Goal: Transaction & Acquisition: Purchase product/service

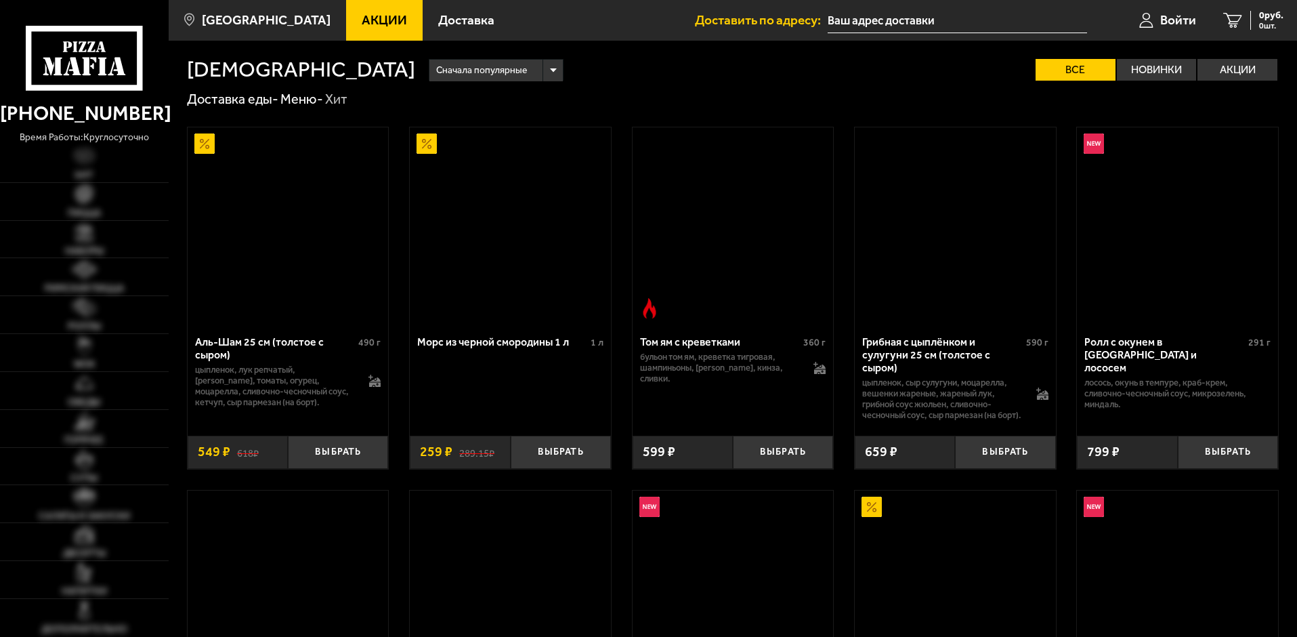
type input "[STREET_ADDRESS]"
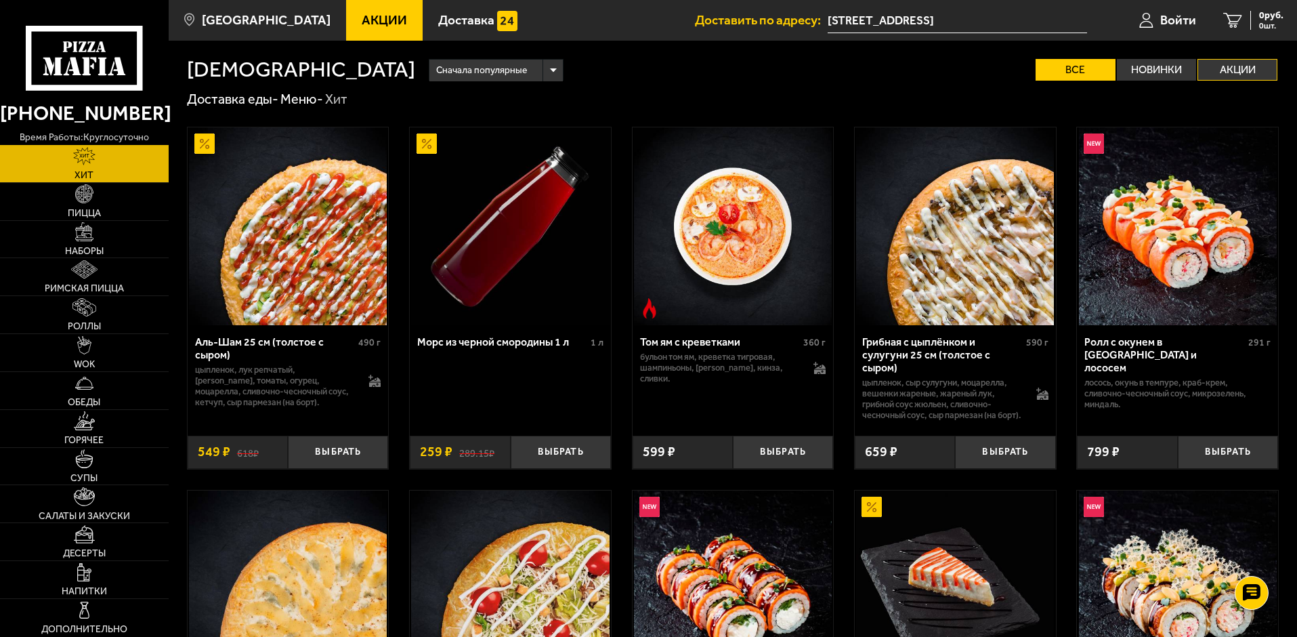
click at [1250, 65] on label "Акции" at bounding box center [1237, 70] width 80 height 22
click at [0, 0] on input "Акции" at bounding box center [0, 0] width 0 height 0
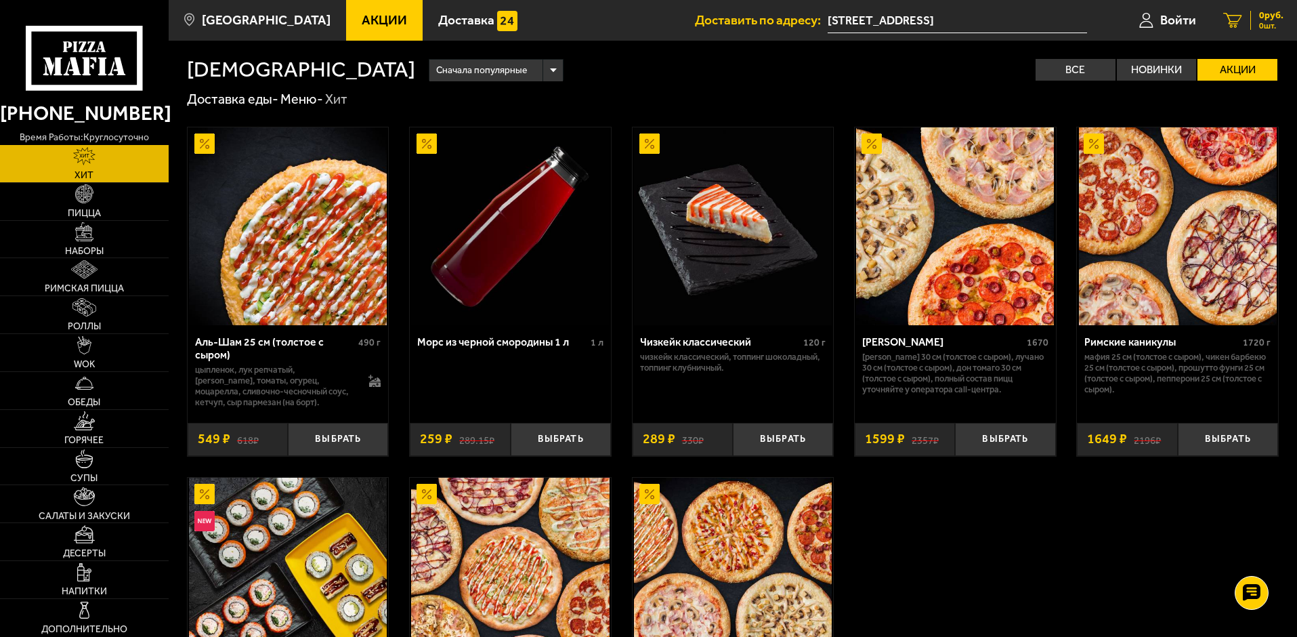
click at [1237, 22] on icon at bounding box center [1232, 21] width 19 height 16
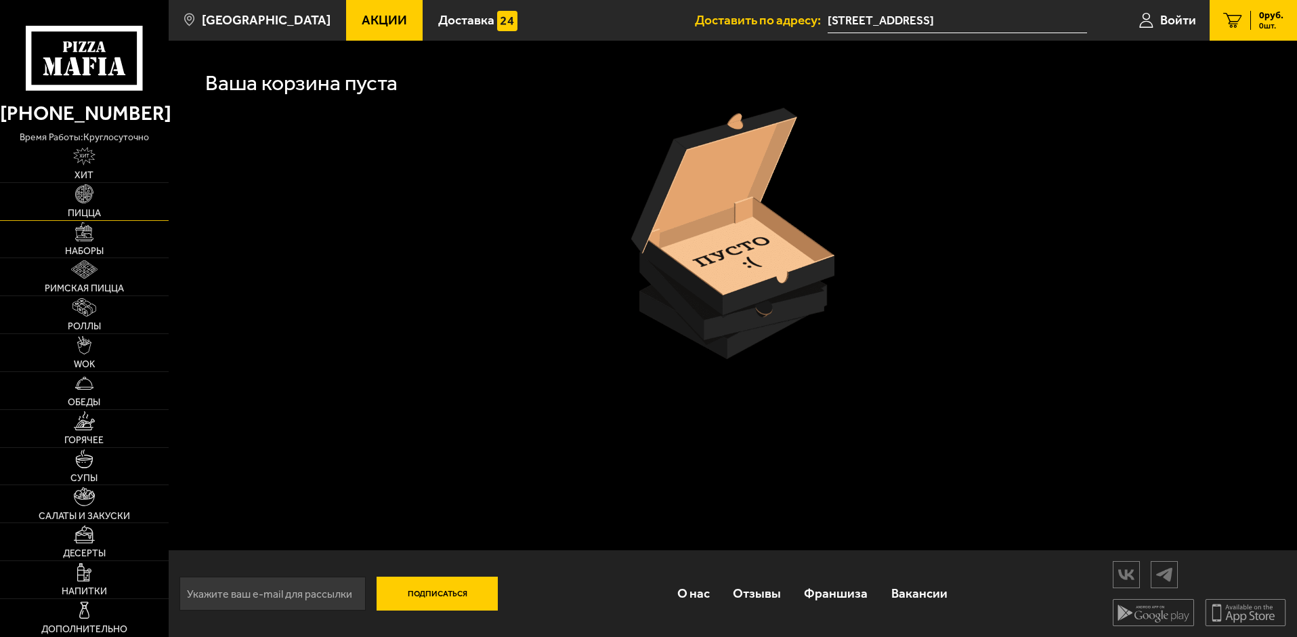
click at [84, 194] on img at bounding box center [84, 193] width 18 height 18
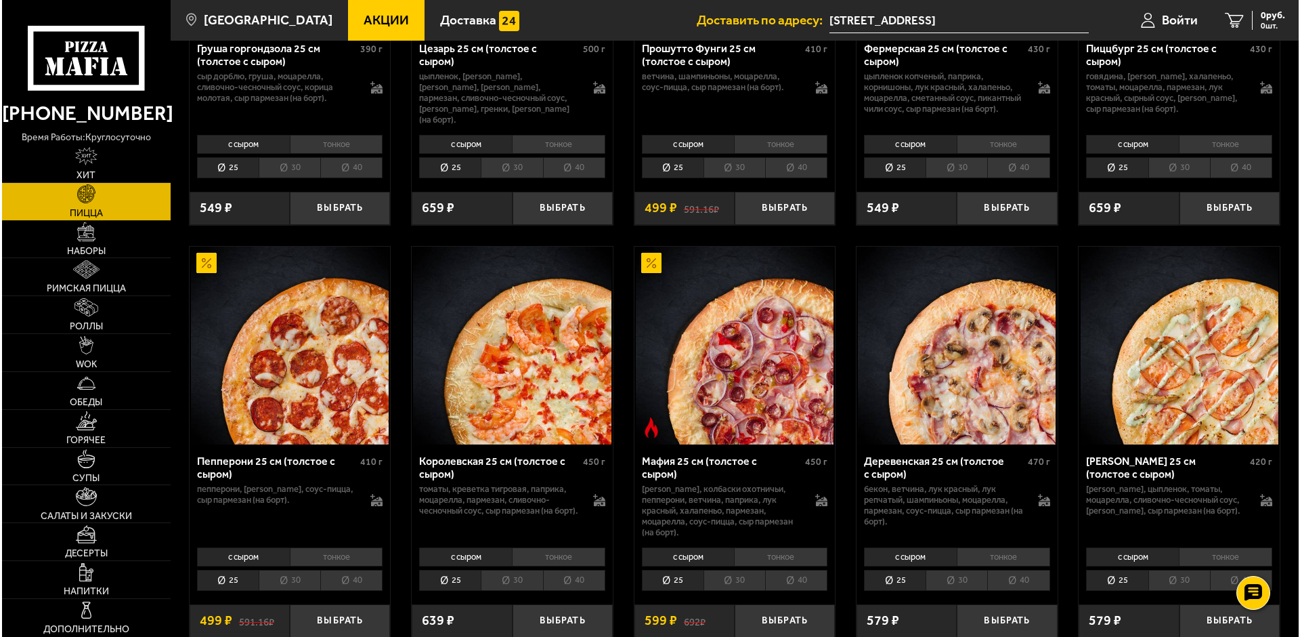
scroll to position [1558, 0]
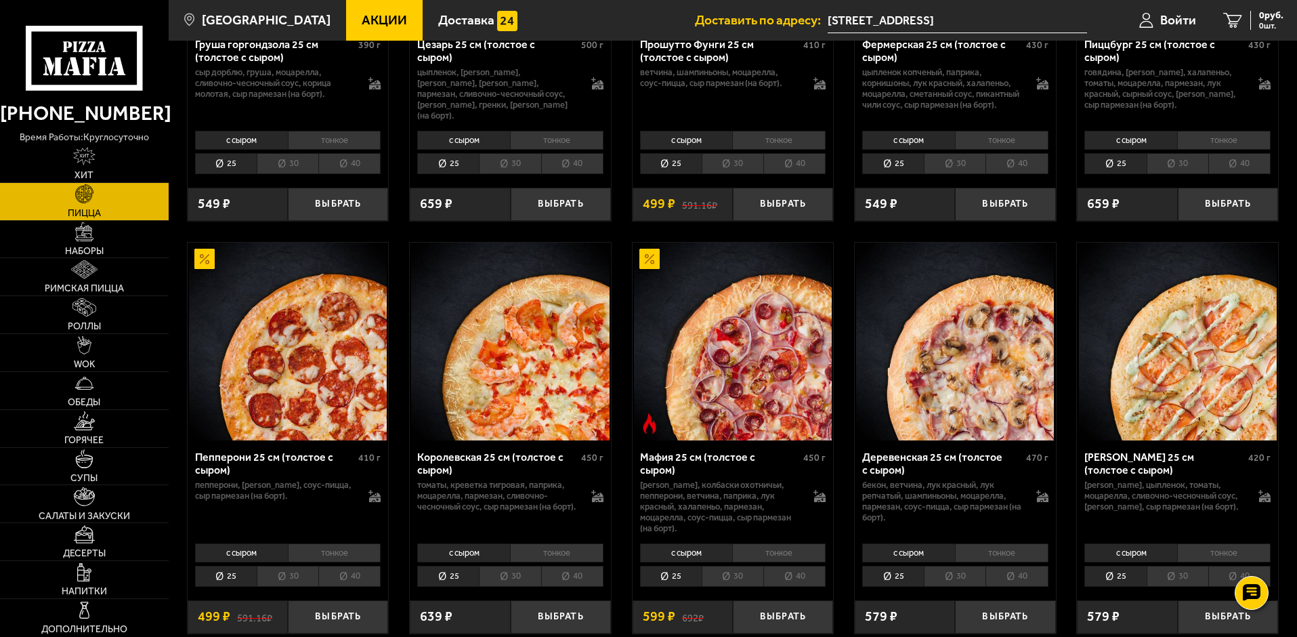
click at [297, 370] on img at bounding box center [288, 341] width 198 height 198
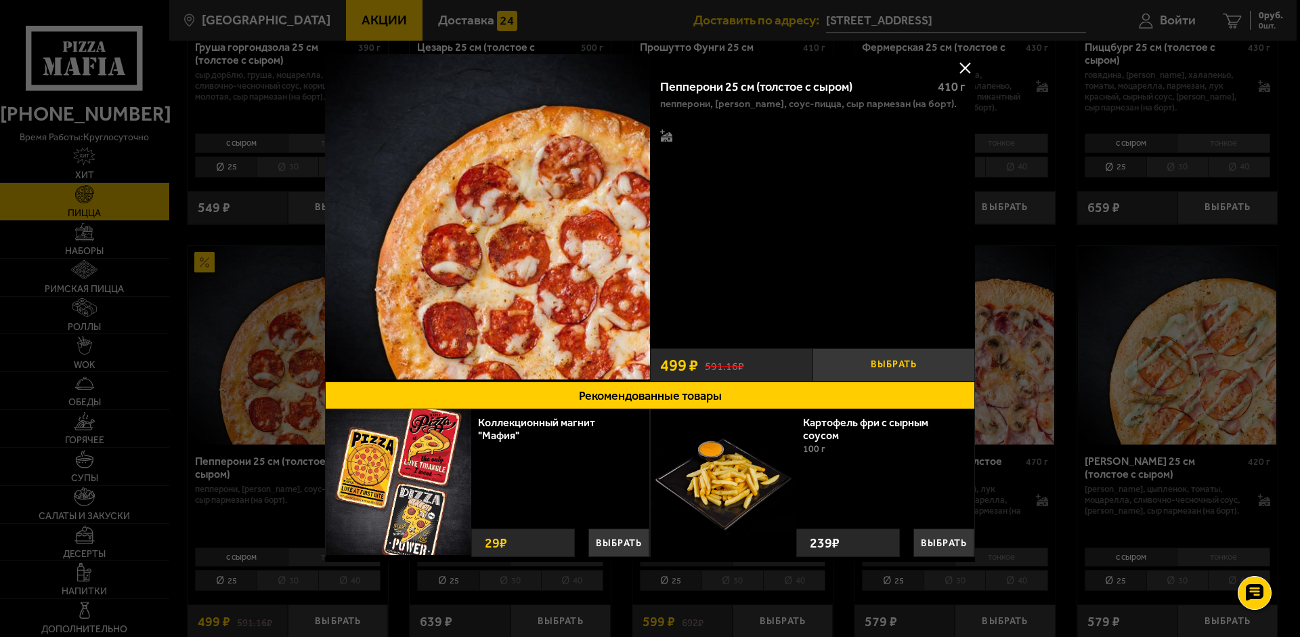
click at [900, 361] on button "Выбрать" at bounding box center [894, 364] width 163 height 33
click at [969, 63] on button at bounding box center [965, 68] width 20 height 20
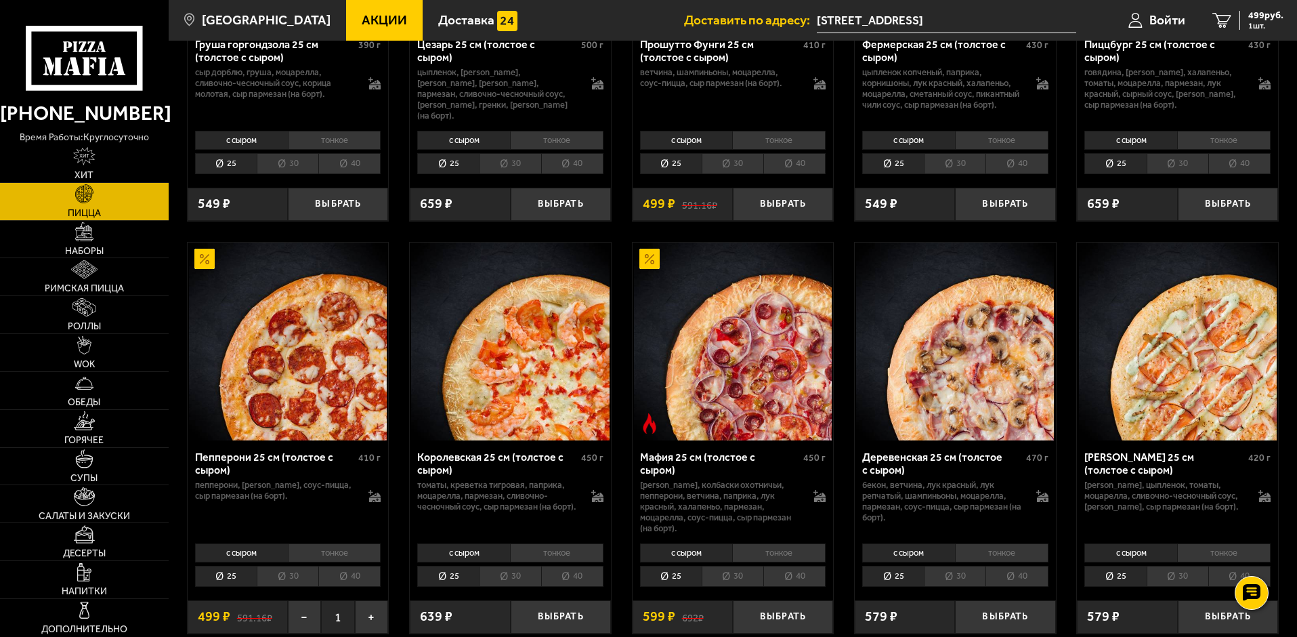
click at [295, 574] on li "30" at bounding box center [288, 575] width 62 height 21
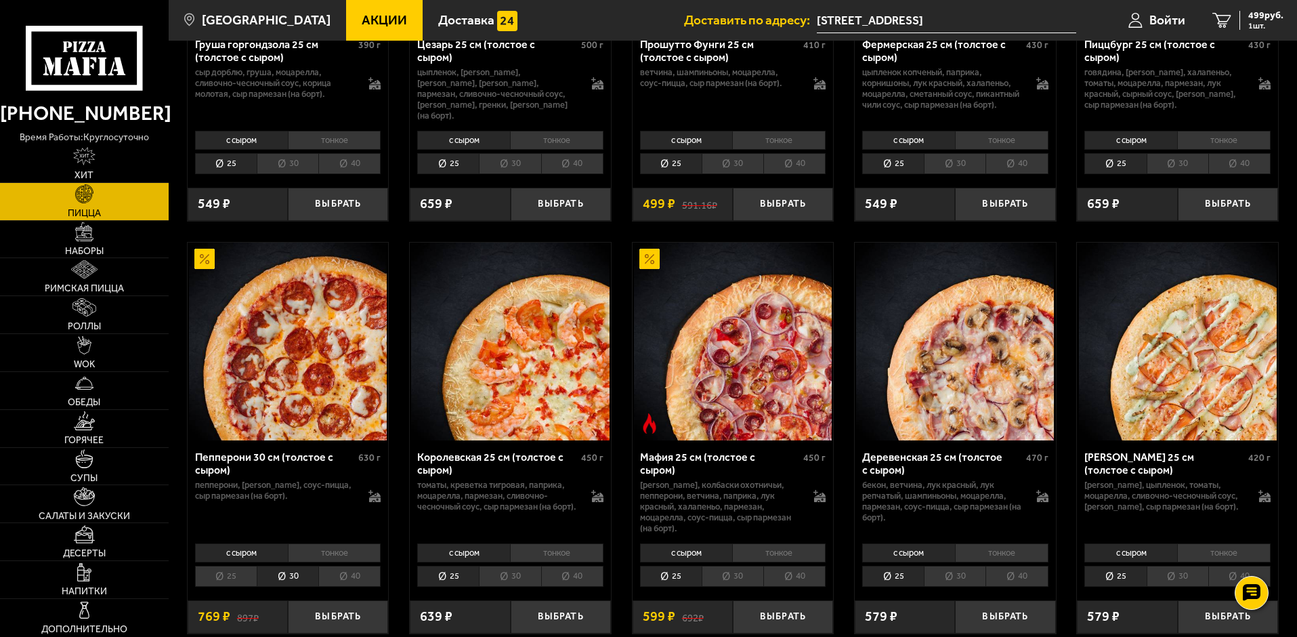
click at [286, 385] on img at bounding box center [288, 341] width 198 height 198
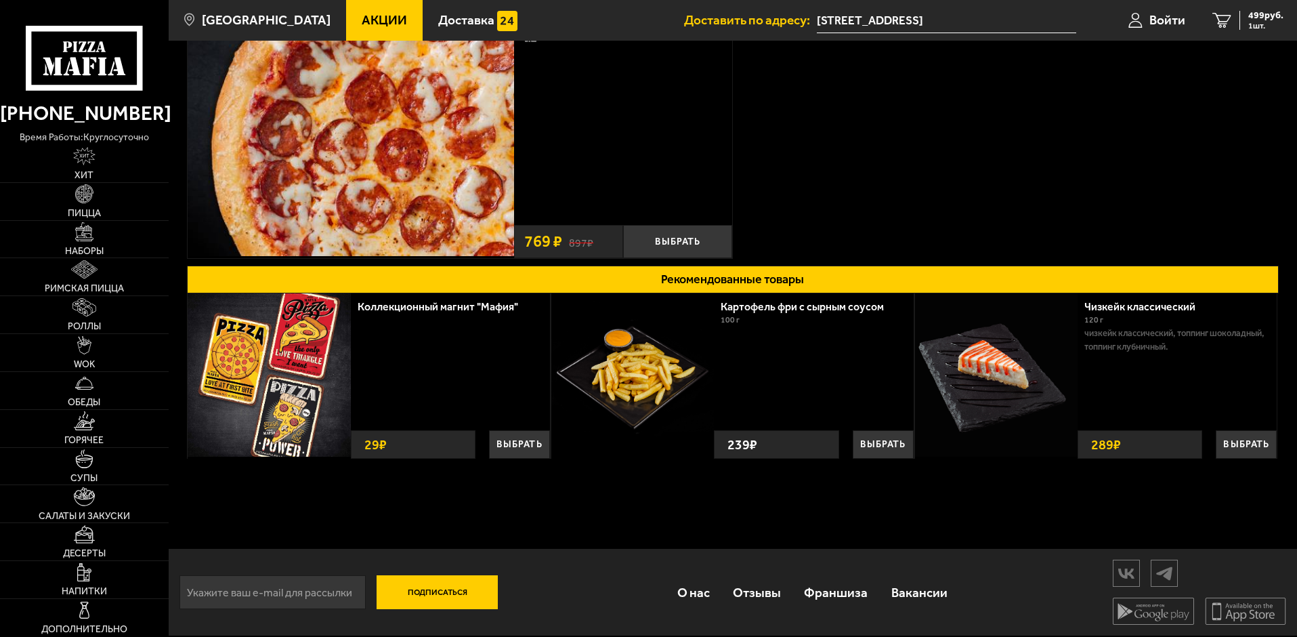
scroll to position [193, 0]
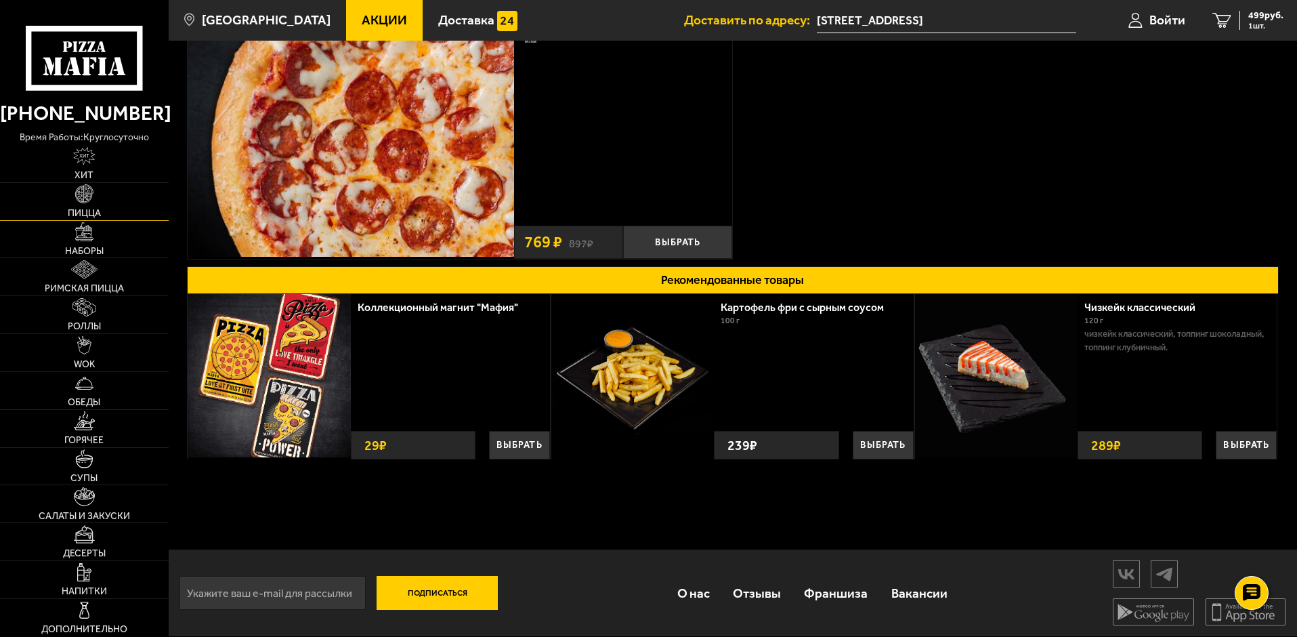
click at [87, 192] on img at bounding box center [84, 193] width 18 height 18
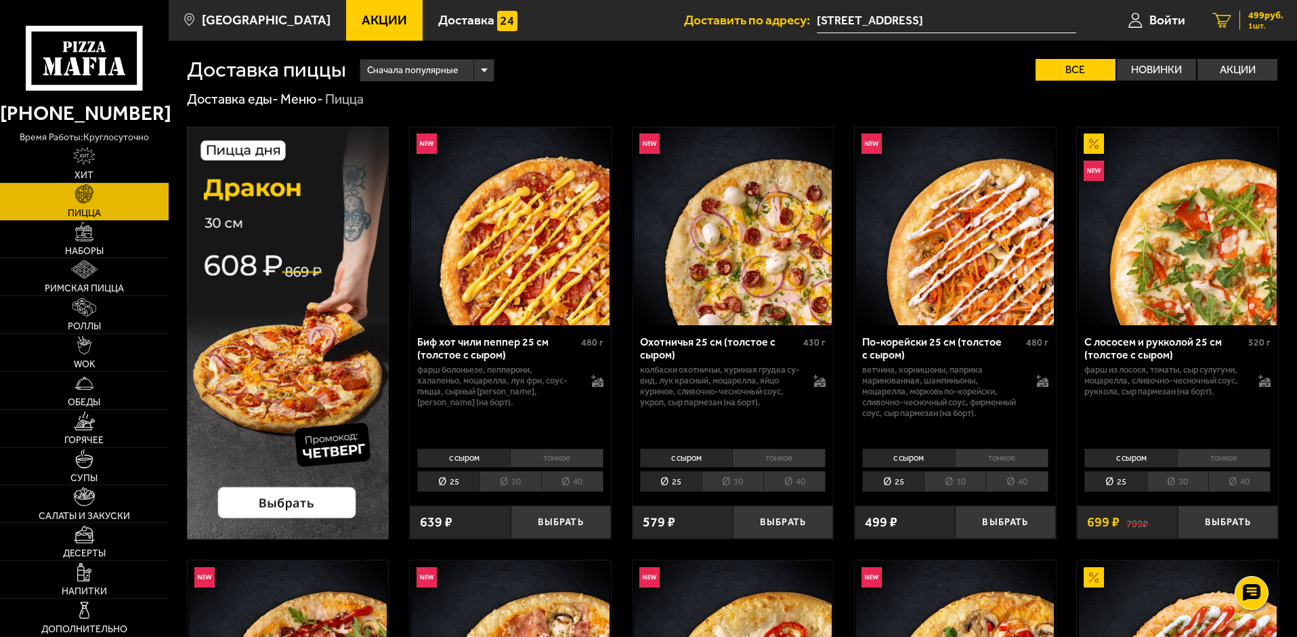
click at [1221, 19] on icon "1" at bounding box center [1221, 21] width 19 height 16
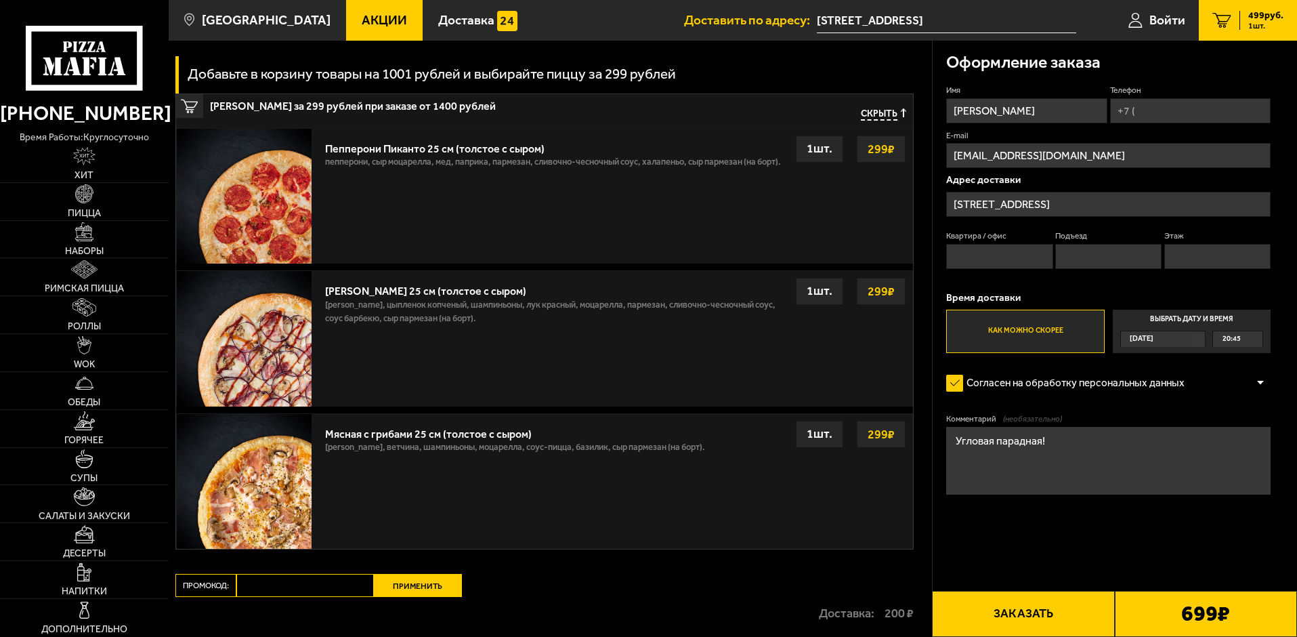
scroll to position [271, 0]
click at [257, 351] on img at bounding box center [244, 337] width 135 height 135
click at [279, 340] on img at bounding box center [244, 337] width 135 height 135
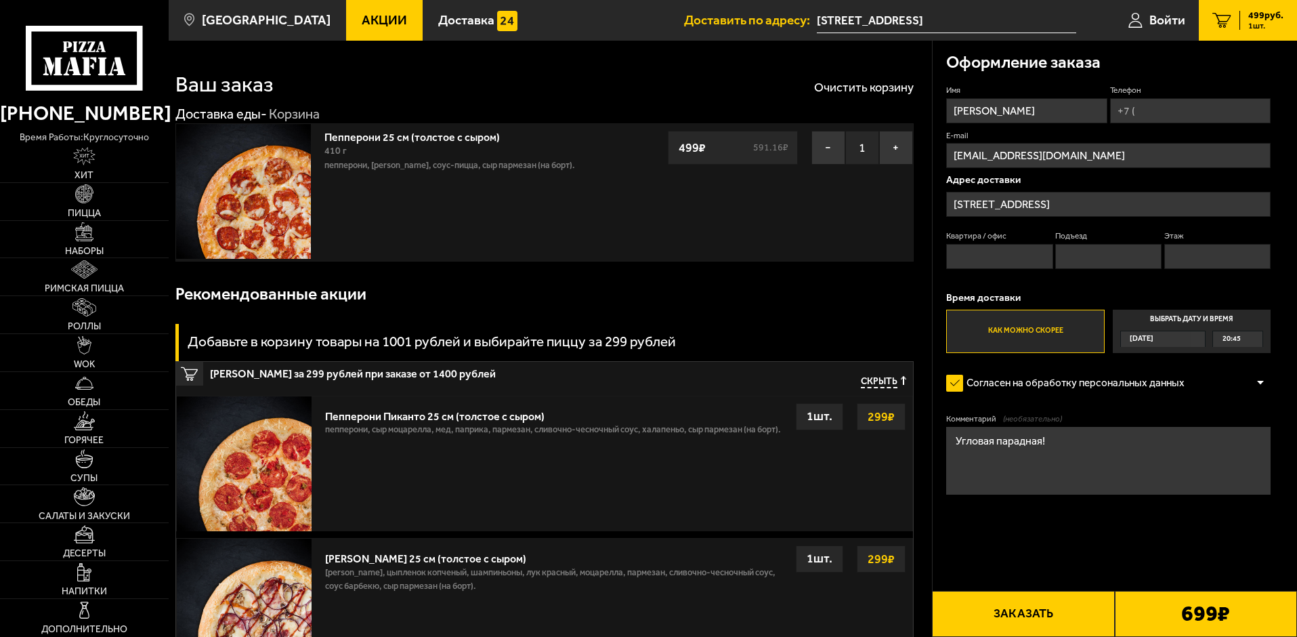
scroll to position [0, 0]
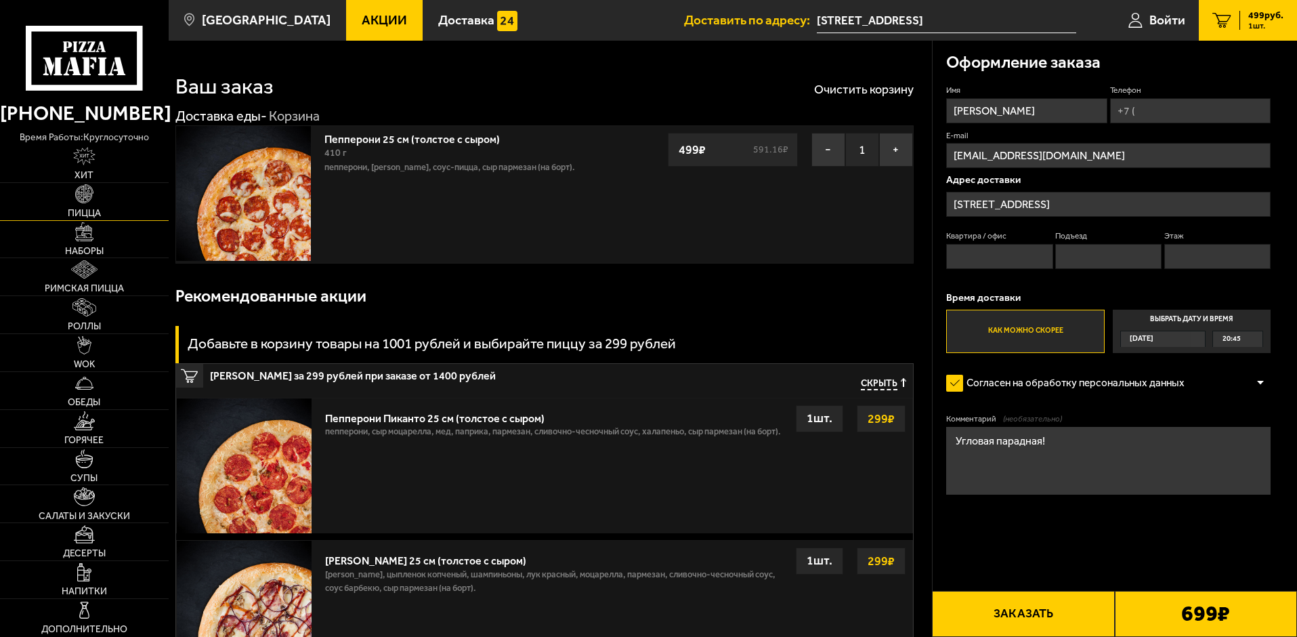
click at [85, 198] on img at bounding box center [84, 193] width 18 height 18
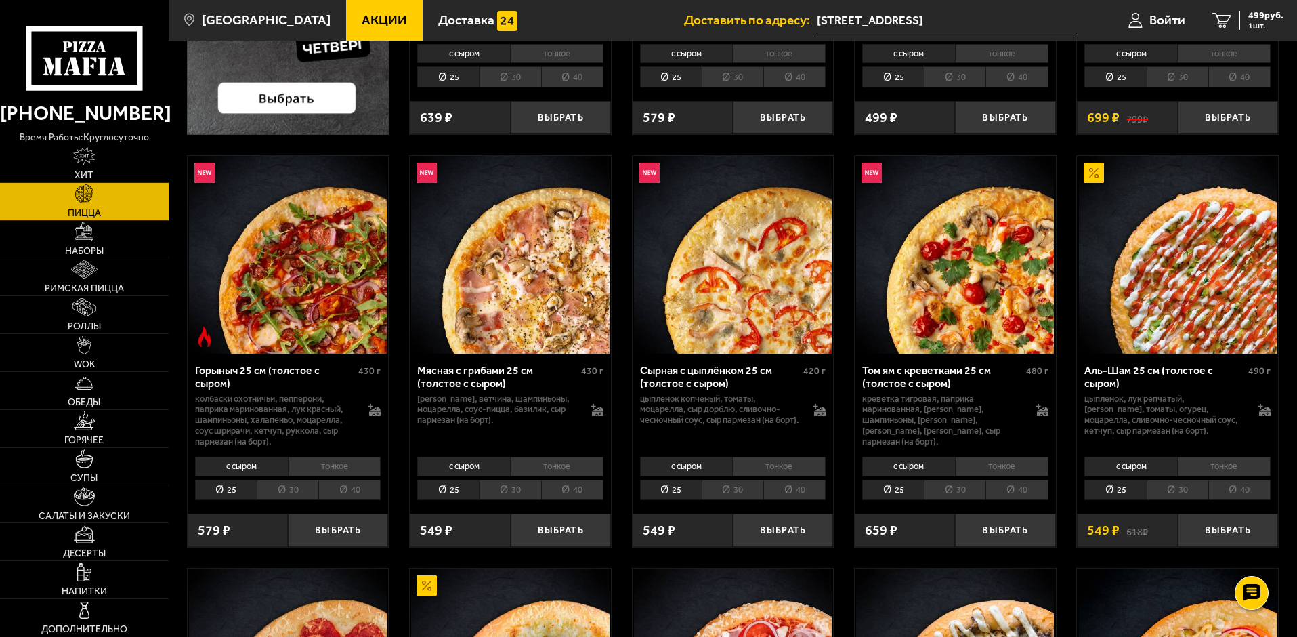
scroll to position [406, 0]
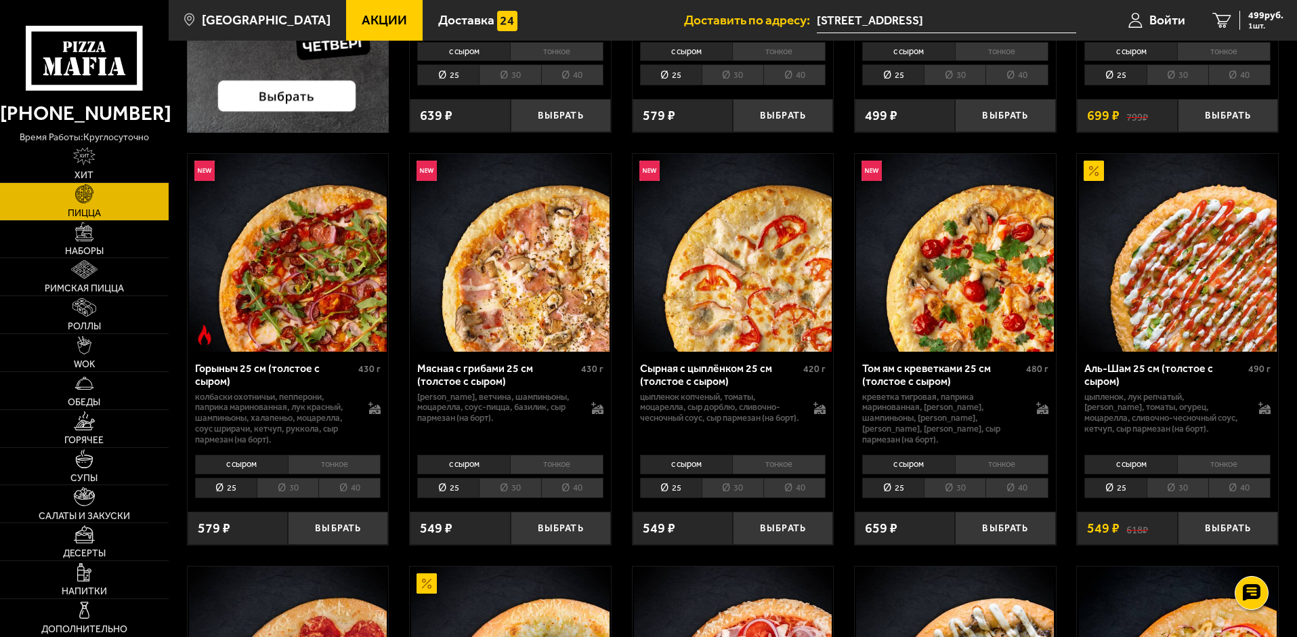
click at [1174, 494] on li "30" at bounding box center [1177, 487] width 62 height 21
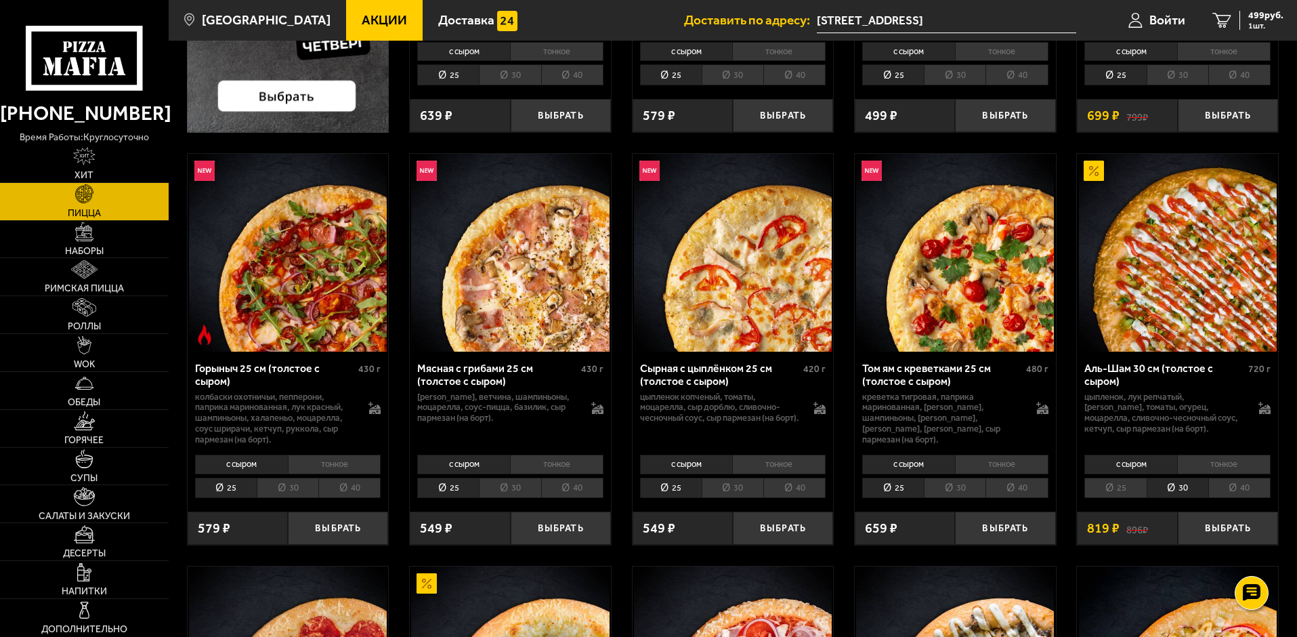
click at [1207, 464] on li "тонкое" at bounding box center [1223, 463] width 93 height 19
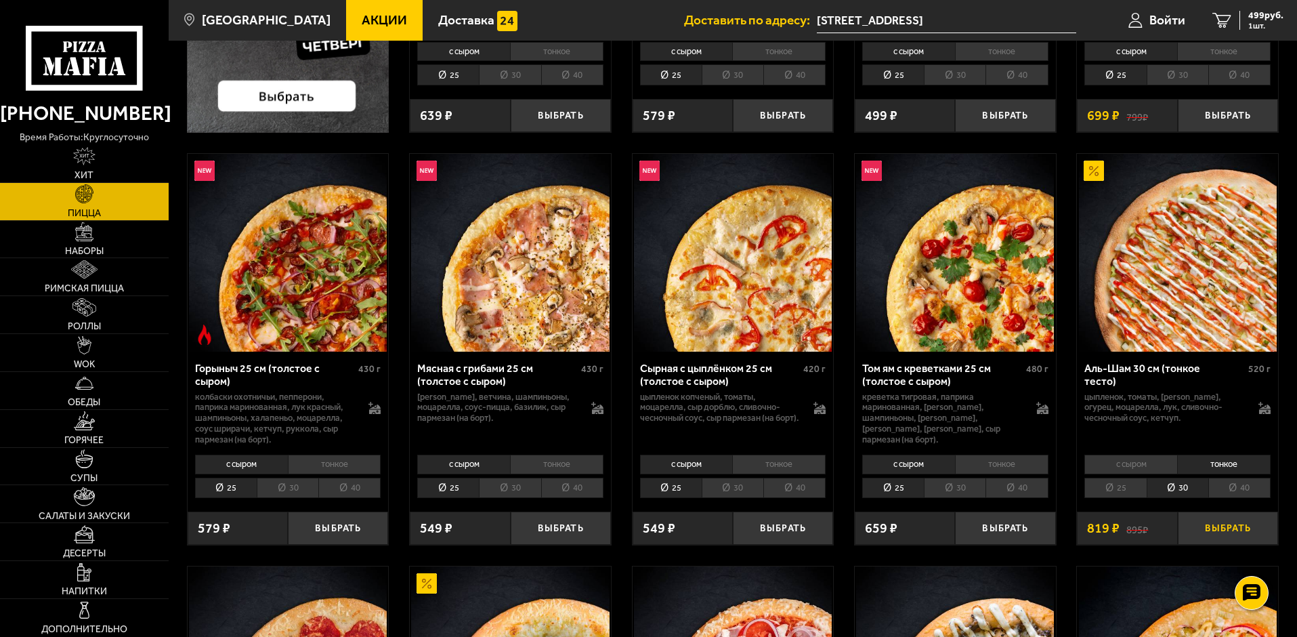
click at [1218, 528] on button "Выбрать" at bounding box center [1228, 527] width 100 height 33
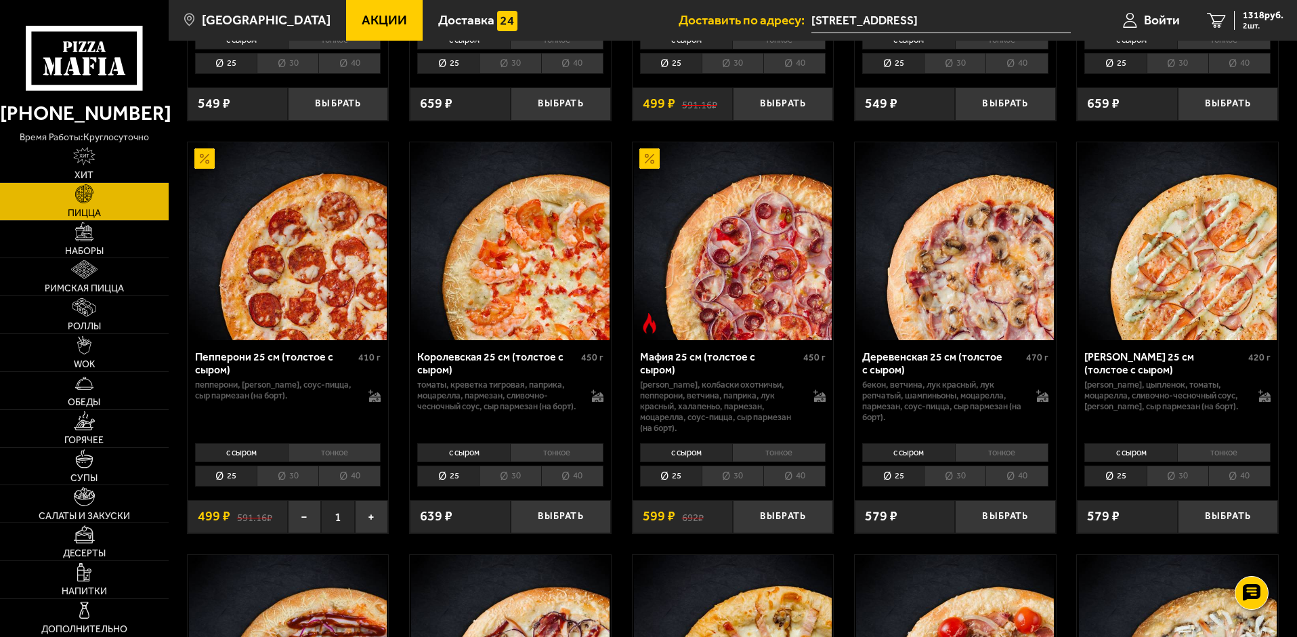
scroll to position [1761, 0]
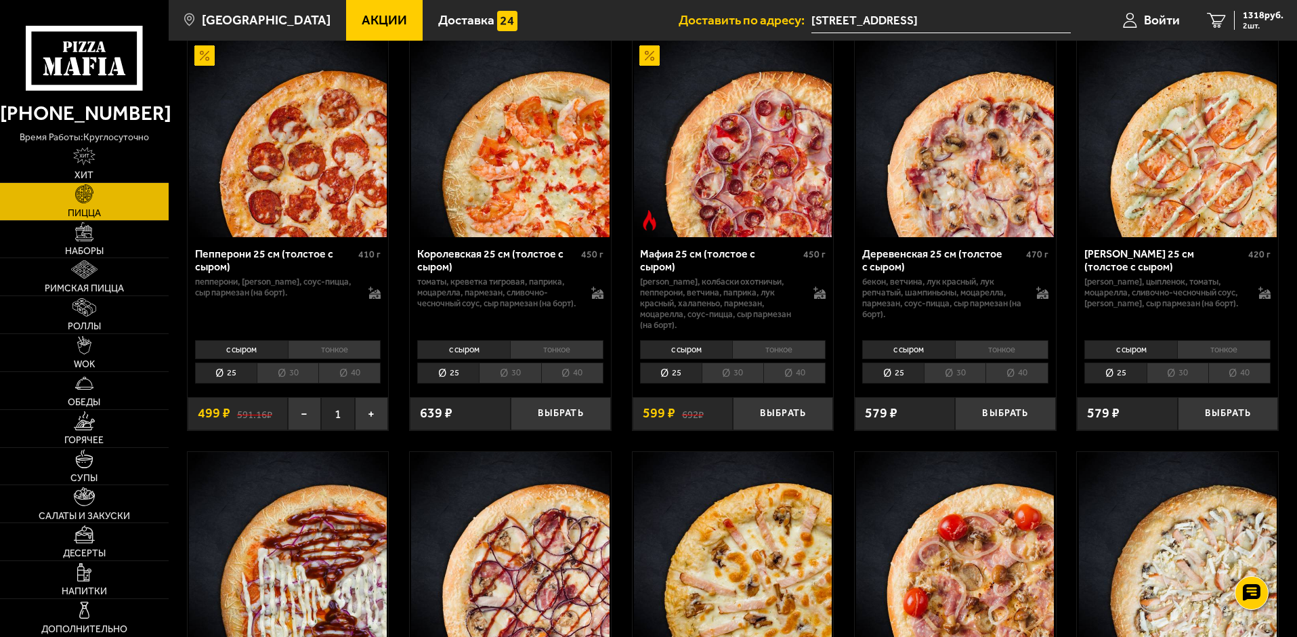
click at [295, 377] on li "30" at bounding box center [288, 372] width 62 height 21
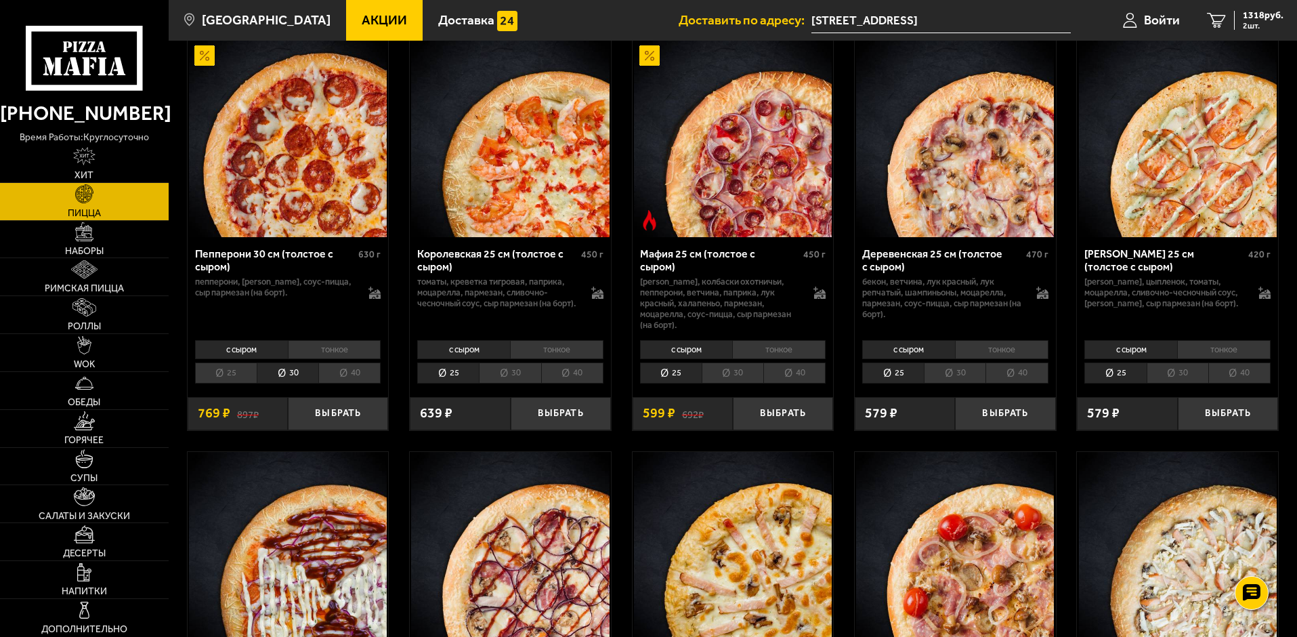
click at [244, 356] on li "с сыром" at bounding box center [241, 349] width 93 height 19
click at [345, 417] on button "Выбрать" at bounding box center [338, 413] width 100 height 33
click at [963, 377] on li "30" at bounding box center [955, 372] width 62 height 21
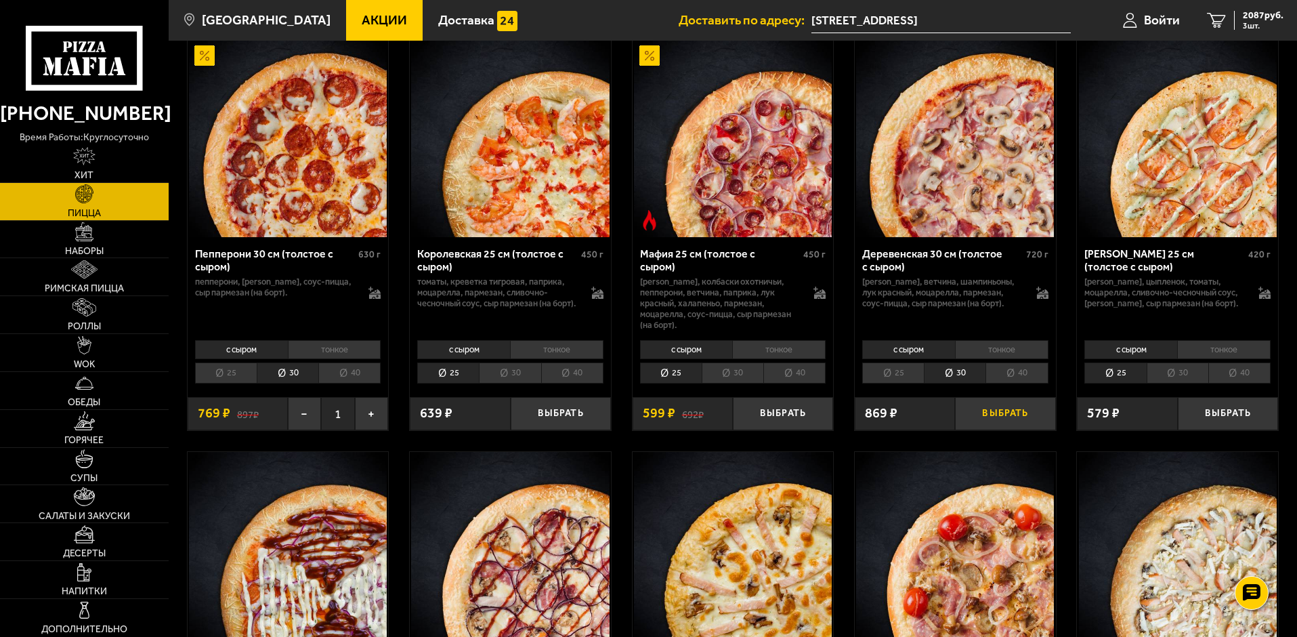
click at [994, 416] on button "Выбрать" at bounding box center [1005, 413] width 100 height 33
click at [1256, 15] on span "2956 руб." at bounding box center [1263, 15] width 41 height 9
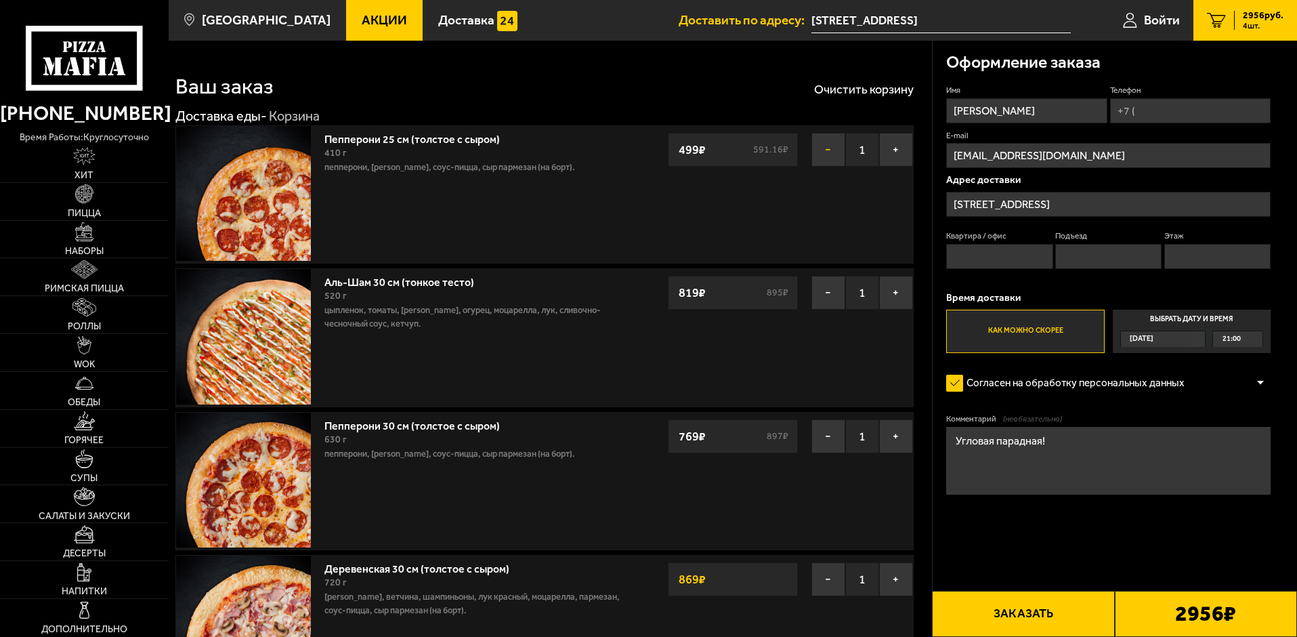
click at [826, 147] on button "−" at bounding box center [828, 150] width 34 height 34
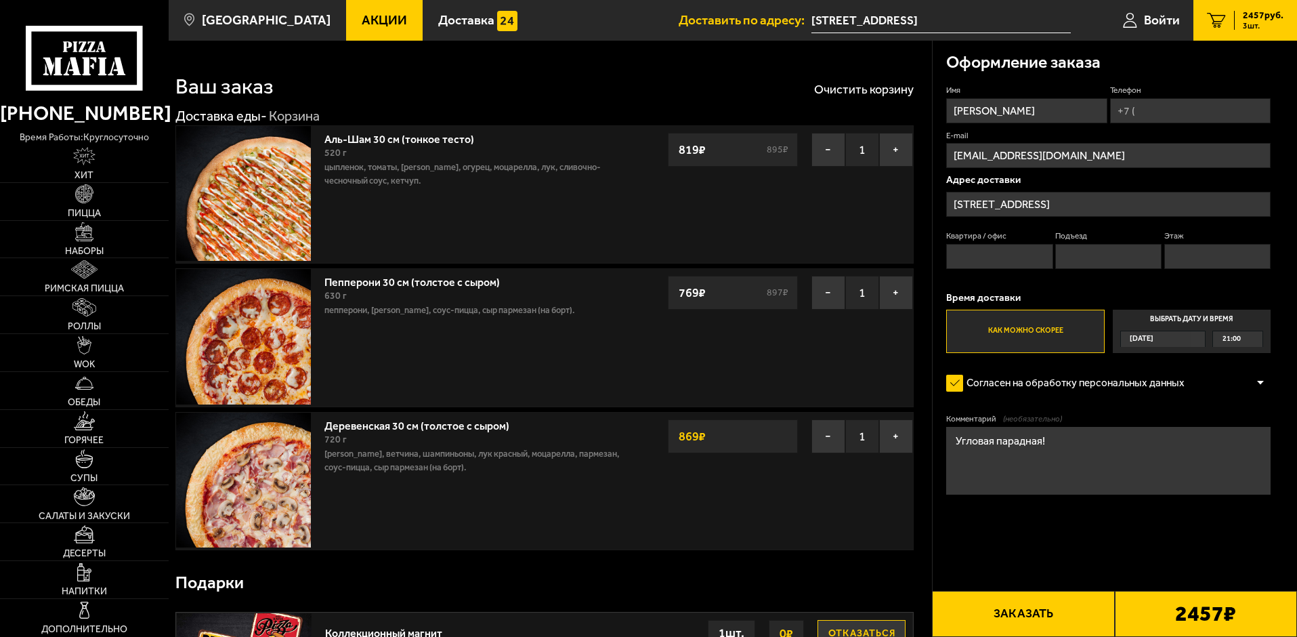
click at [1185, 338] on div "[DATE]" at bounding box center [1156, 339] width 71 height 16
click at [0, 0] on input "Выбрать дату и время [DATE] 21:00" at bounding box center [0, 0] width 0 height 0
click at [1192, 341] on div "[DATE]" at bounding box center [1156, 339] width 71 height 16
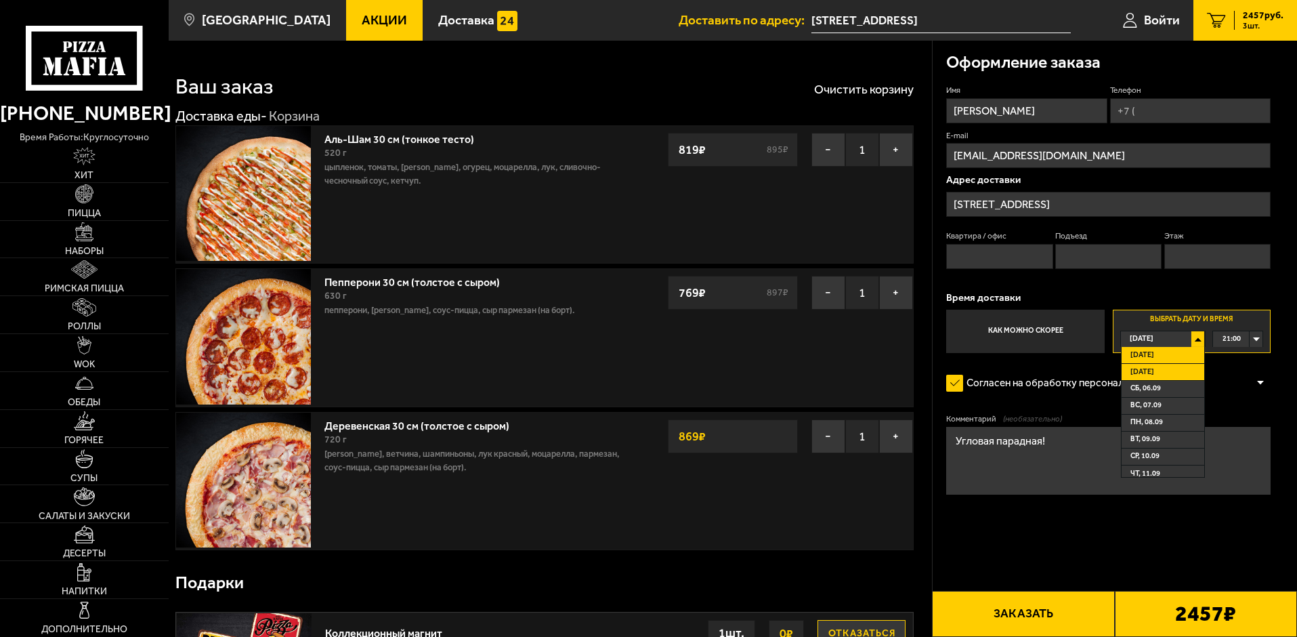
click at [1167, 371] on li "[DATE]" at bounding box center [1162, 372] width 83 height 17
click at [1254, 336] on div "00:00" at bounding box center [1237, 339] width 49 height 16
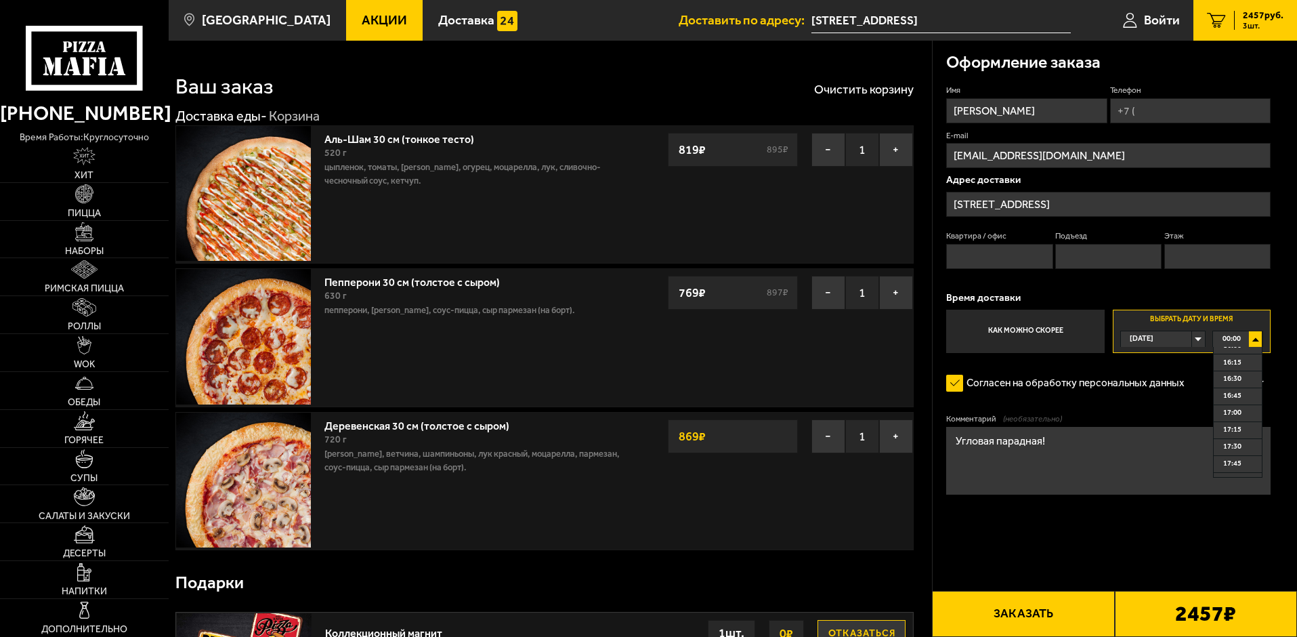
scroll to position [1140, 0]
click at [1236, 433] on span "18:00" at bounding box center [1232, 430] width 18 height 16
click at [1017, 258] on input "Квартира / офис" at bounding box center [999, 256] width 106 height 25
type input "438"
type input "+7 (911) 810-28-10"
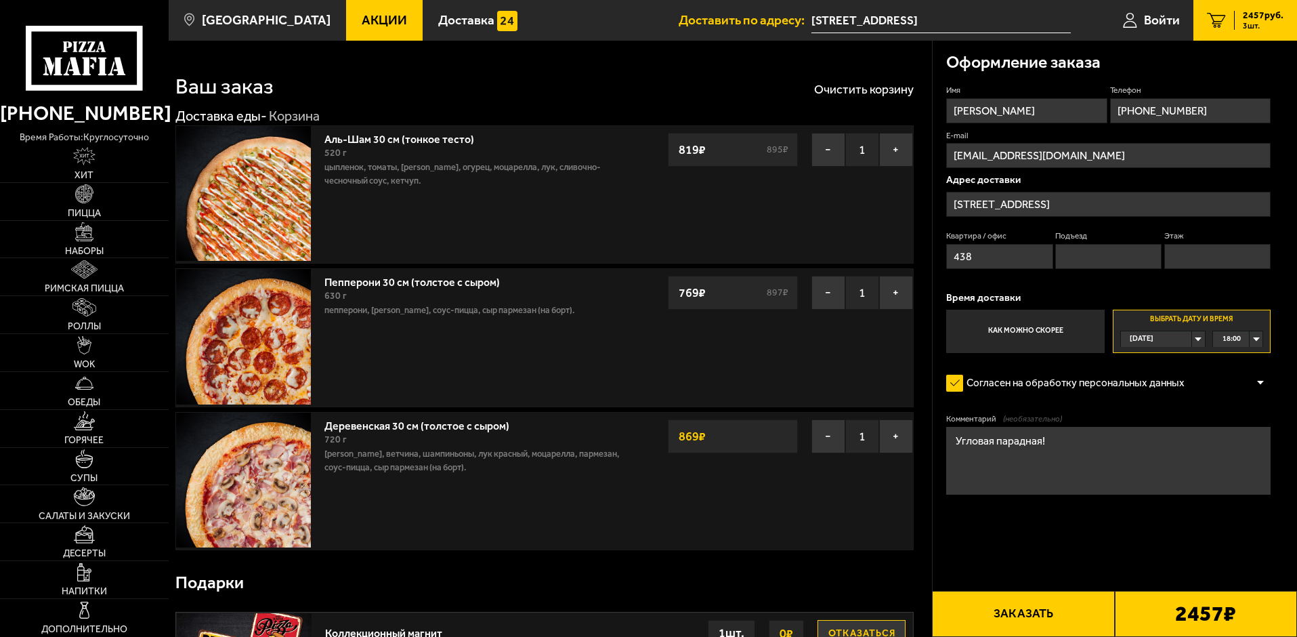
type input "9"
type input "5"
click at [1214, 110] on input "+7 (911) 810-28-10" at bounding box center [1190, 110] width 160 height 25
type input "[PHONE_NUMBER]"
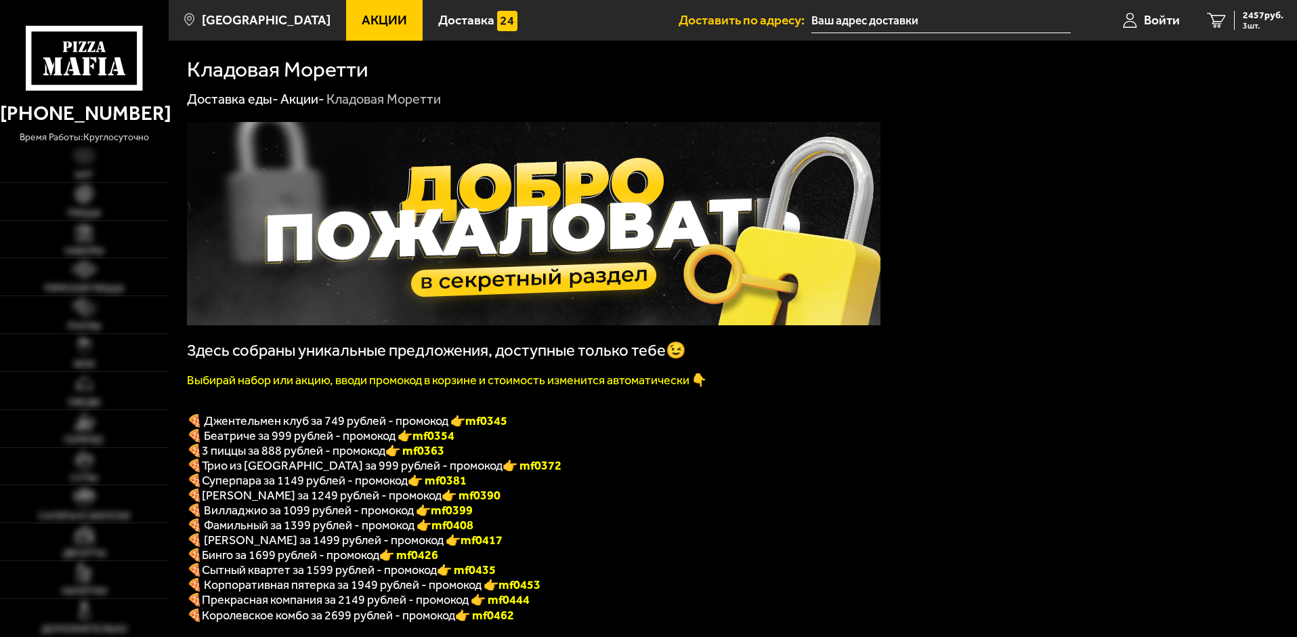
type input "[STREET_ADDRESS]"
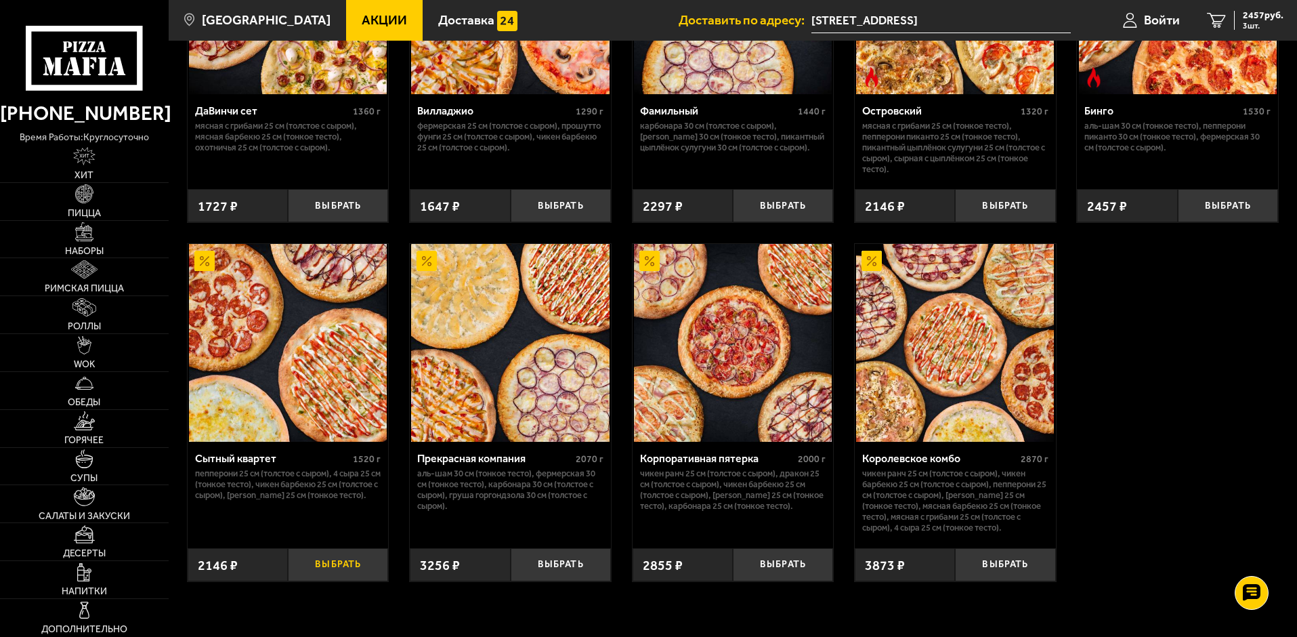
scroll to position [1219, 0]
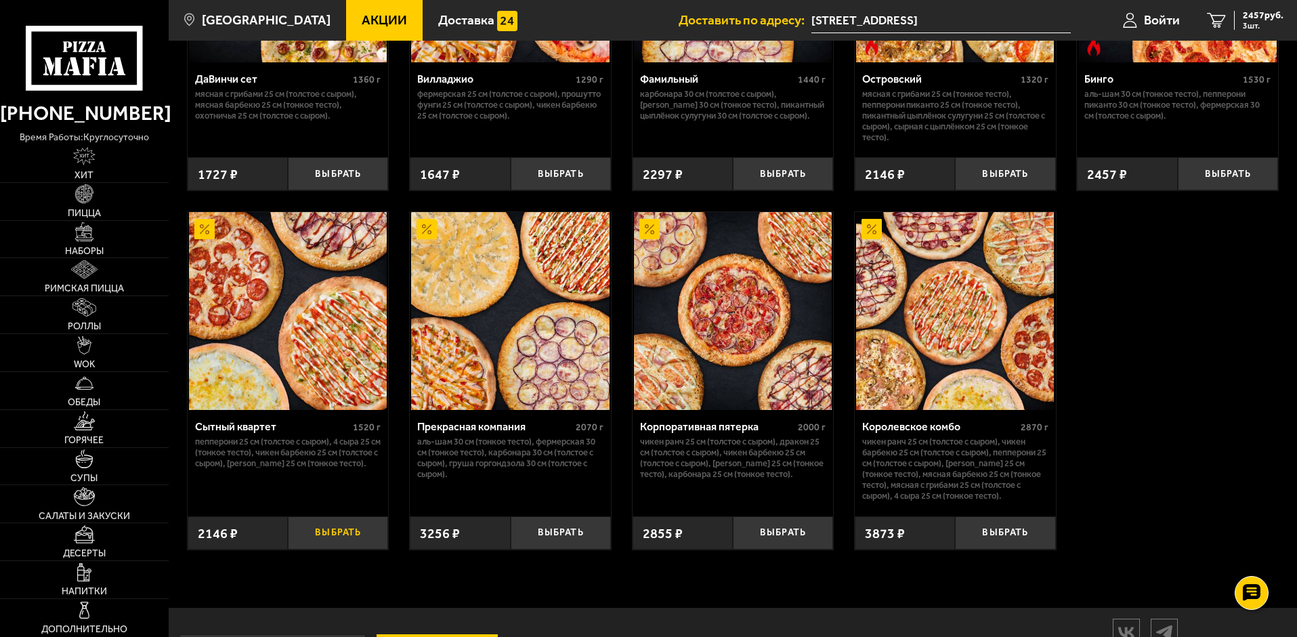
click at [337, 548] on button "Выбрать" at bounding box center [338, 532] width 100 height 33
click at [1253, 20] on span "4603 руб." at bounding box center [1263, 15] width 41 height 9
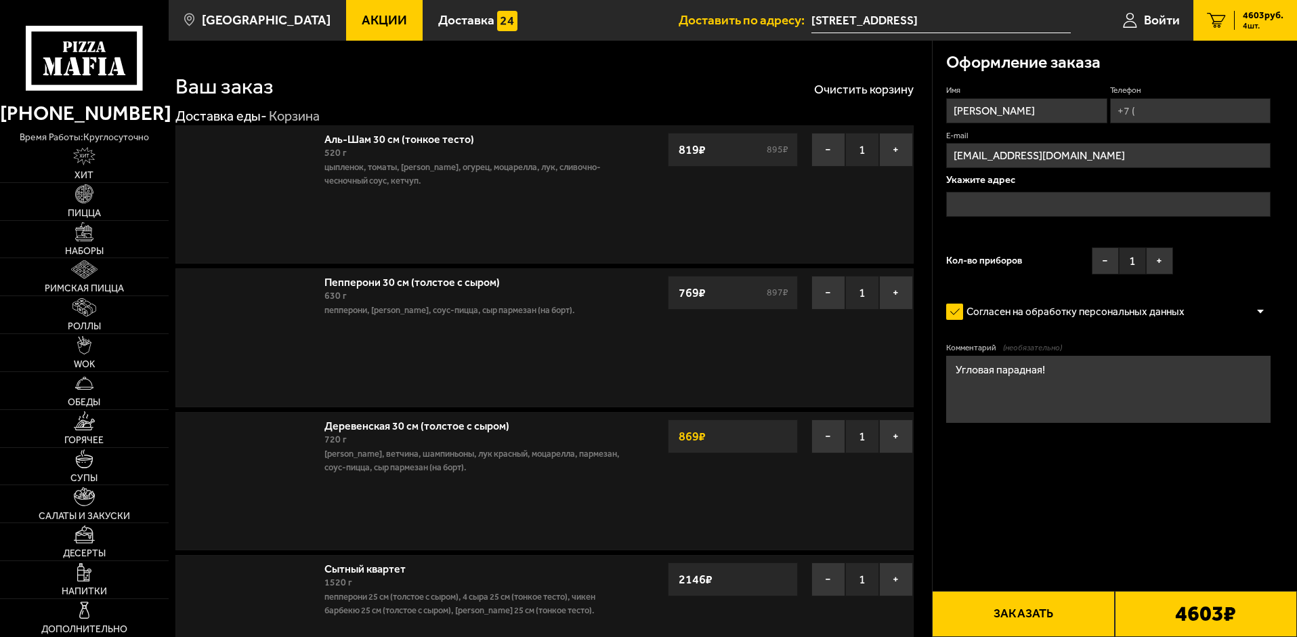
type input "[STREET_ADDRESS]"
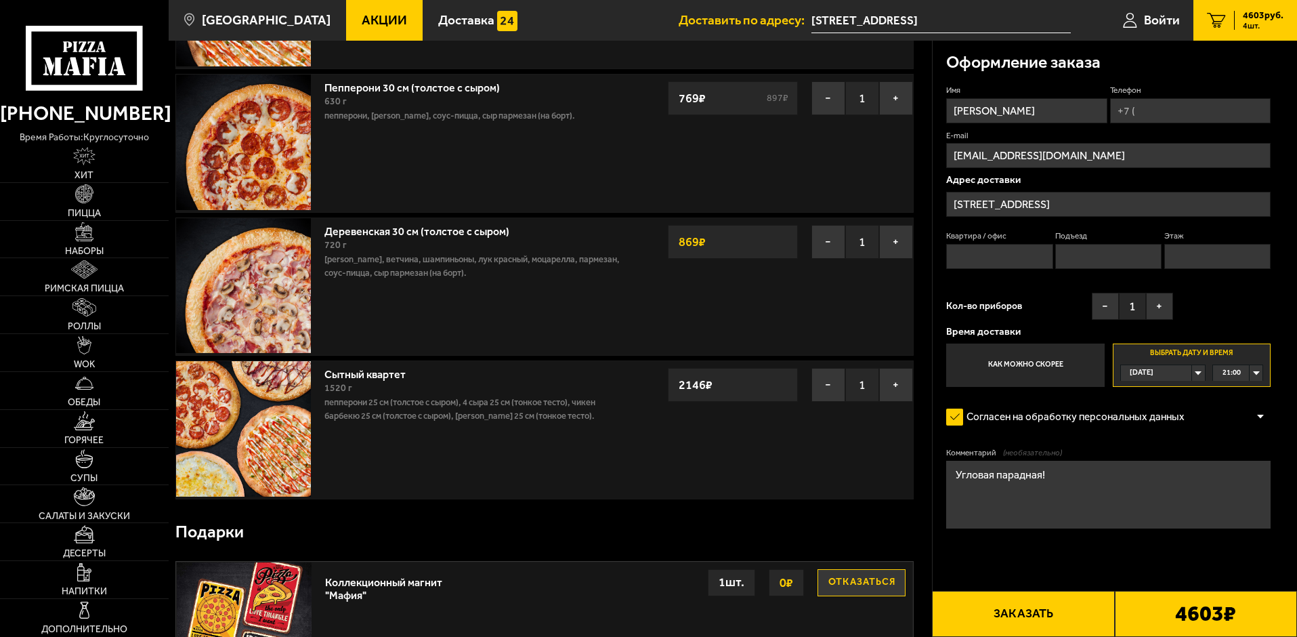
scroll to position [135, 0]
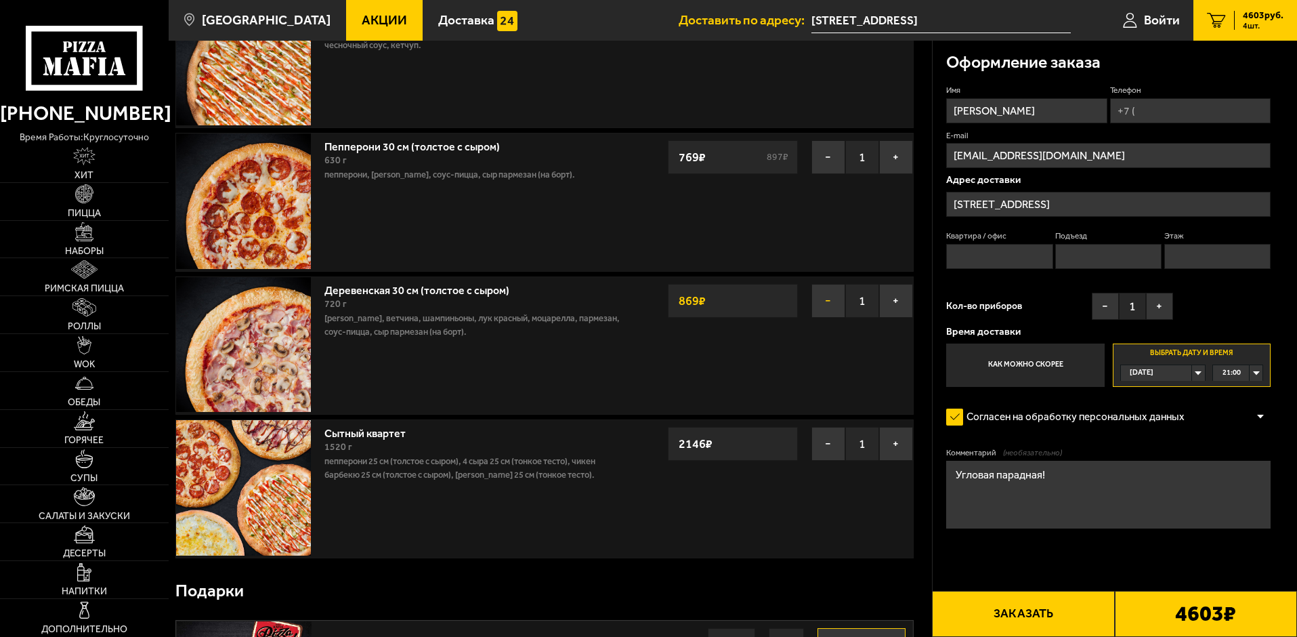
click at [825, 301] on button "−" at bounding box center [828, 301] width 34 height 34
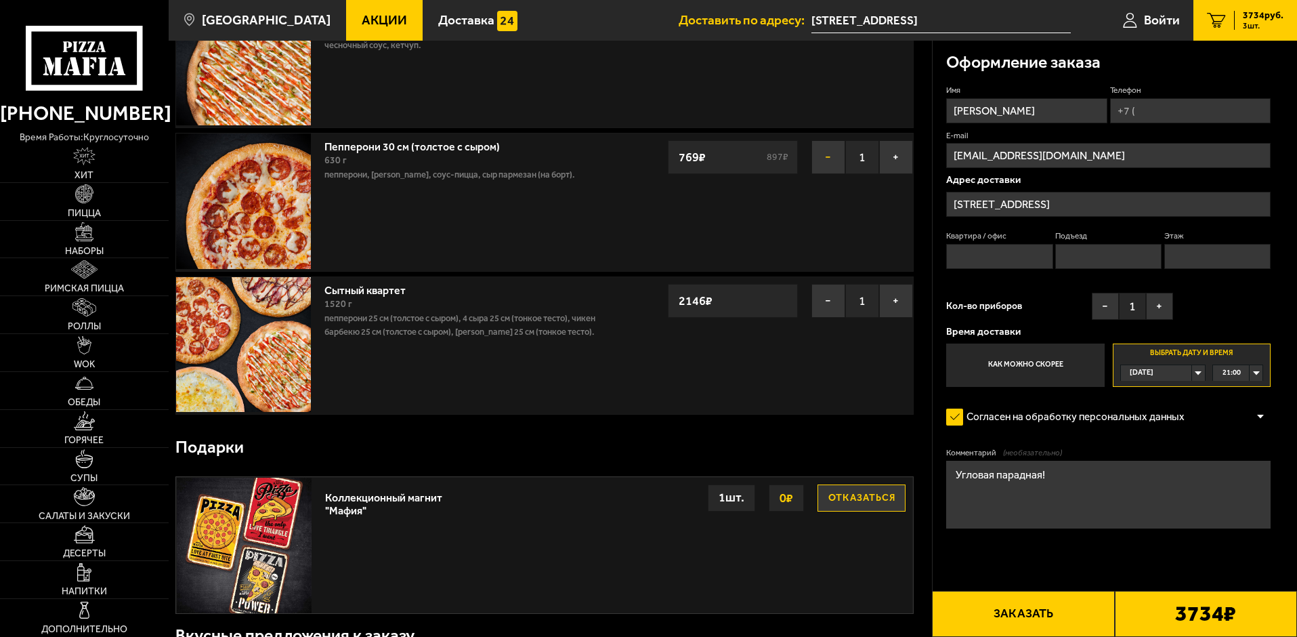
click at [825, 153] on button "−" at bounding box center [828, 157] width 34 height 34
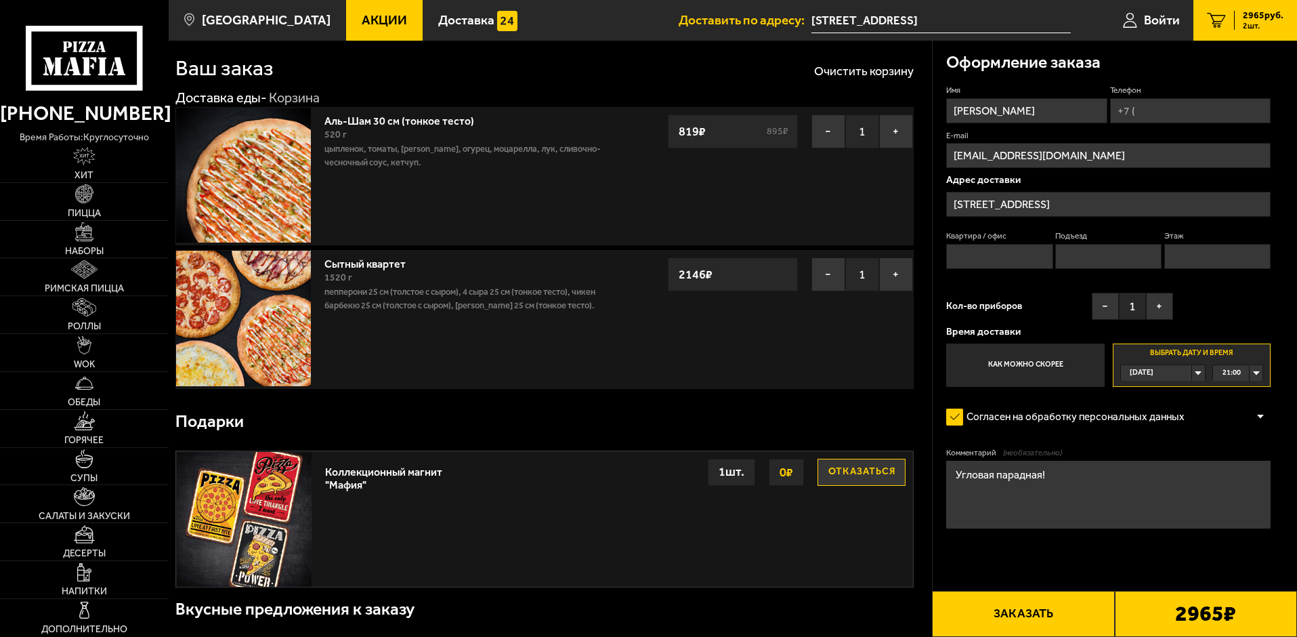
scroll to position [0, 0]
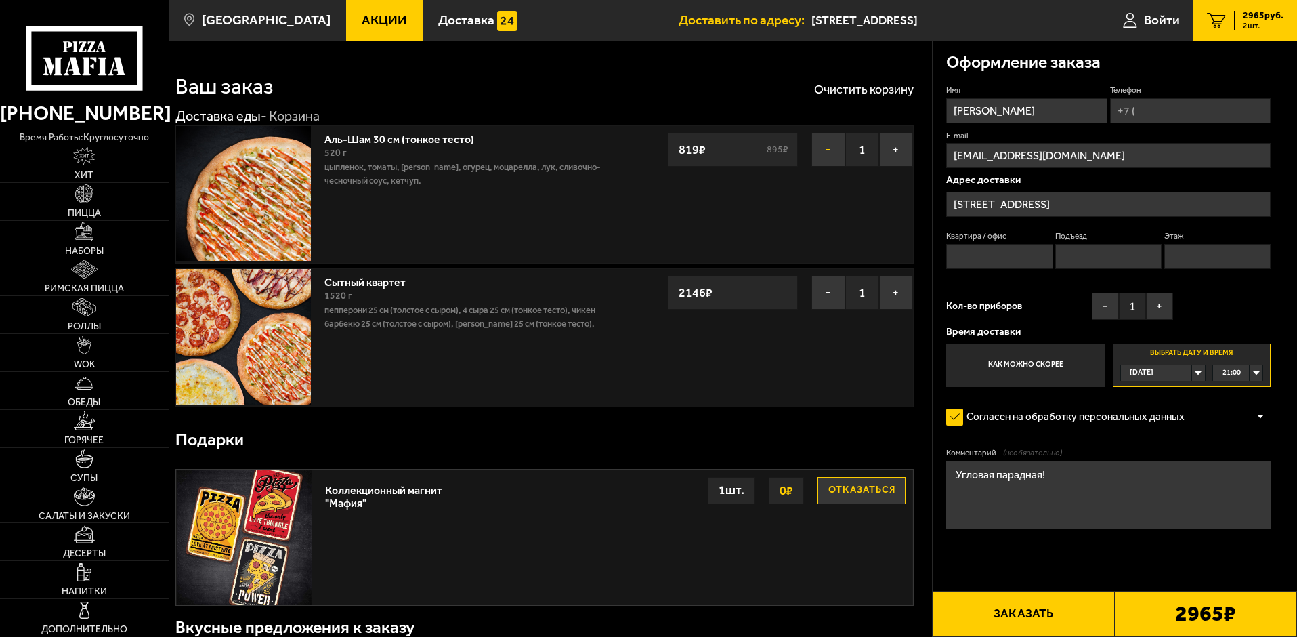
click at [823, 148] on button "−" at bounding box center [828, 150] width 34 height 34
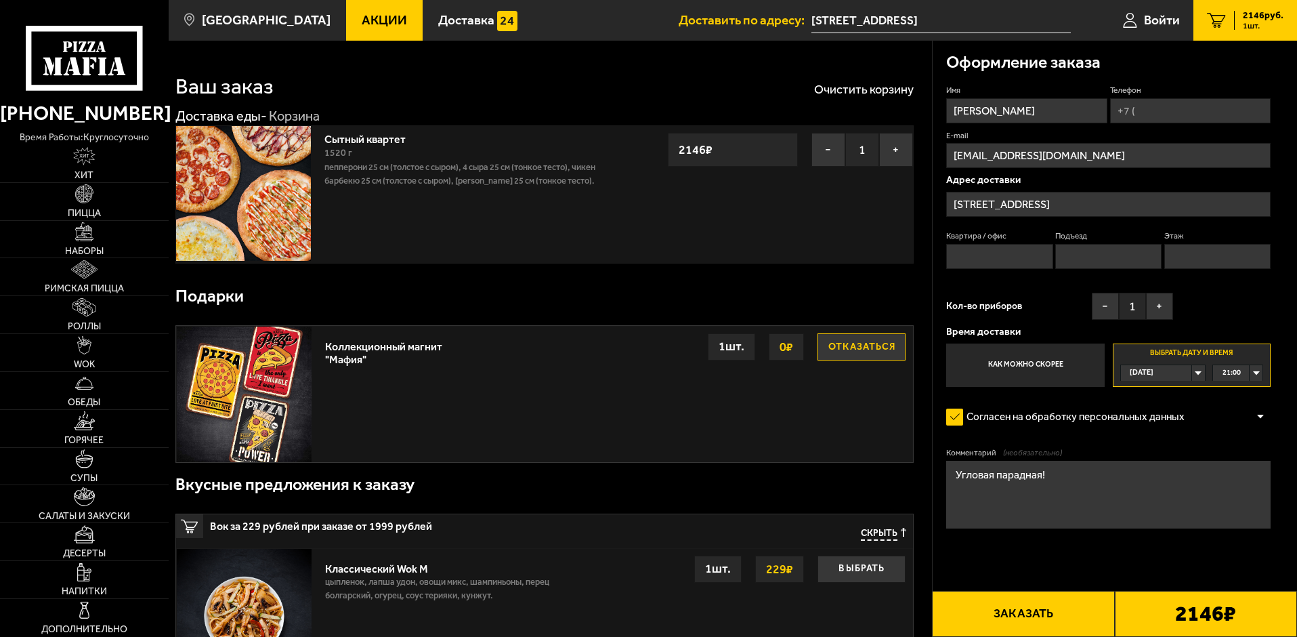
click at [1192, 371] on div "[DATE]" at bounding box center [1156, 373] width 71 height 16
click at [1165, 407] on li "[DATE]" at bounding box center [1162, 406] width 83 height 17
click at [1192, 370] on div "[DATE]" at bounding box center [1156, 373] width 71 height 16
click at [1165, 405] on li "[DATE]" at bounding box center [1162, 406] width 83 height 17
click at [1258, 371] on div "00:00" at bounding box center [1237, 373] width 49 height 16
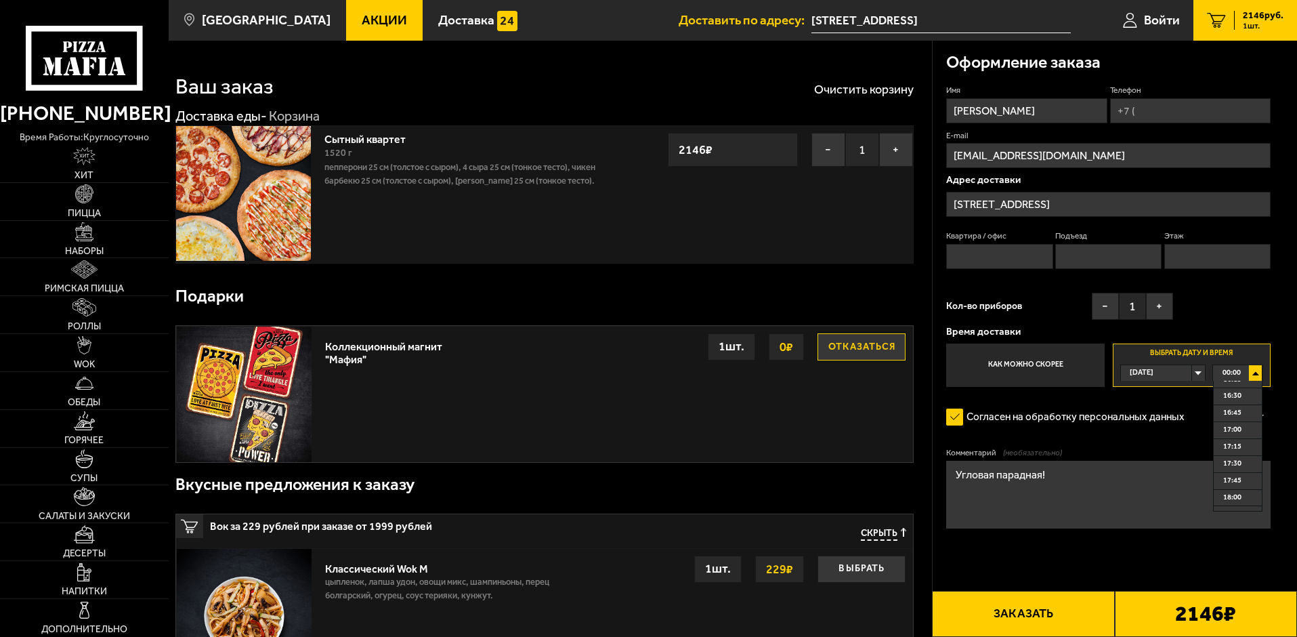
scroll to position [1115, 0]
click at [1240, 489] on span "18:00" at bounding box center [1232, 489] width 18 height 16
click at [1172, 110] on input "Телефон" at bounding box center [1190, 110] width 160 height 25
type input "[PHONE_NUMBER]"
type input "438"
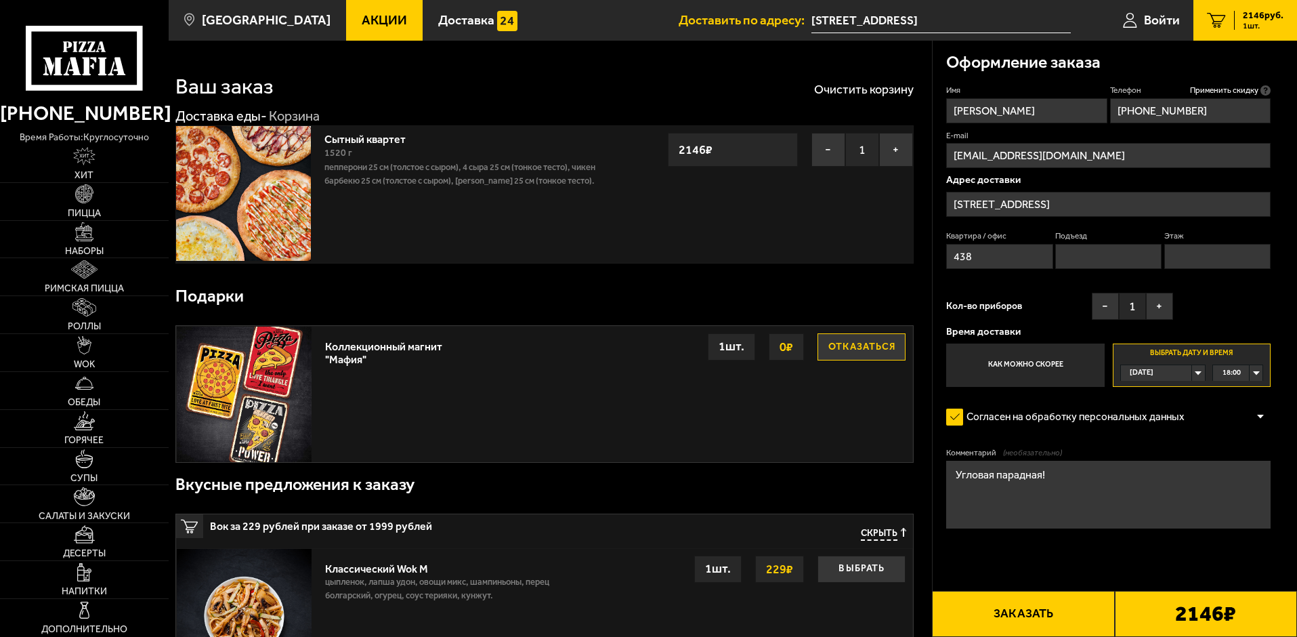
type input "[PHONE_NUMBER]"
click at [1103, 254] on input "Подъезд" at bounding box center [1108, 256] width 106 height 25
type input "9"
type input "5"
click at [1102, 307] on button "−" at bounding box center [1105, 306] width 27 height 27
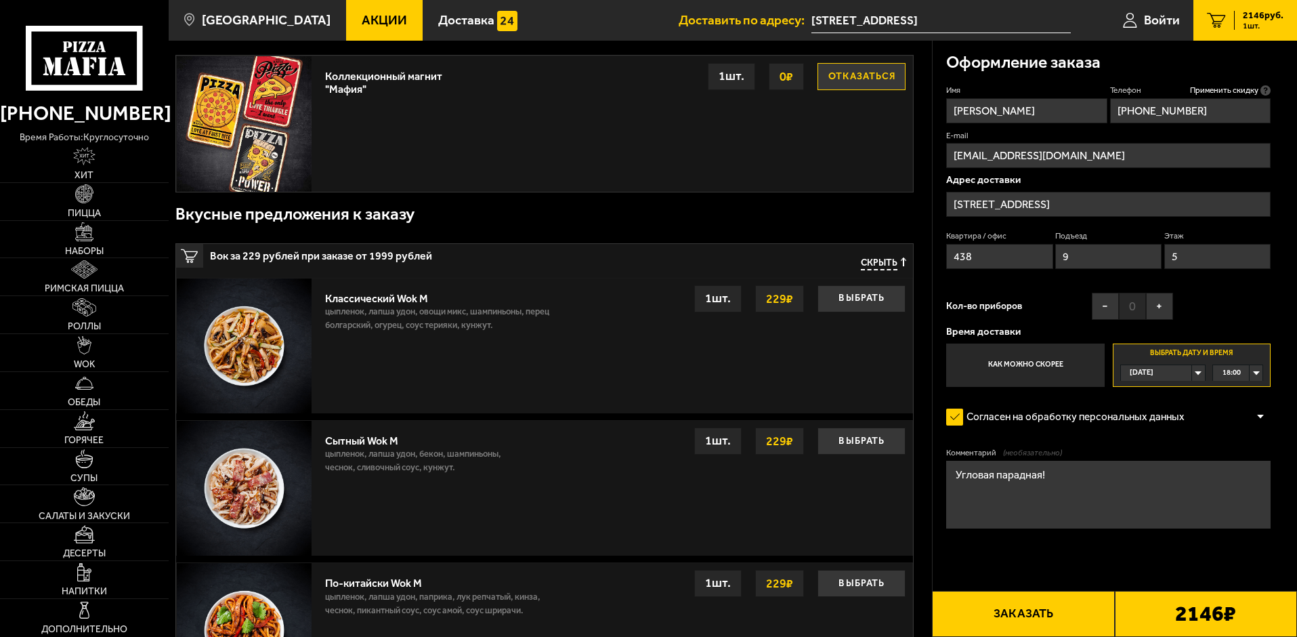
scroll to position [271, 0]
click at [1037, 609] on button "Заказать" at bounding box center [1023, 614] width 182 height 46
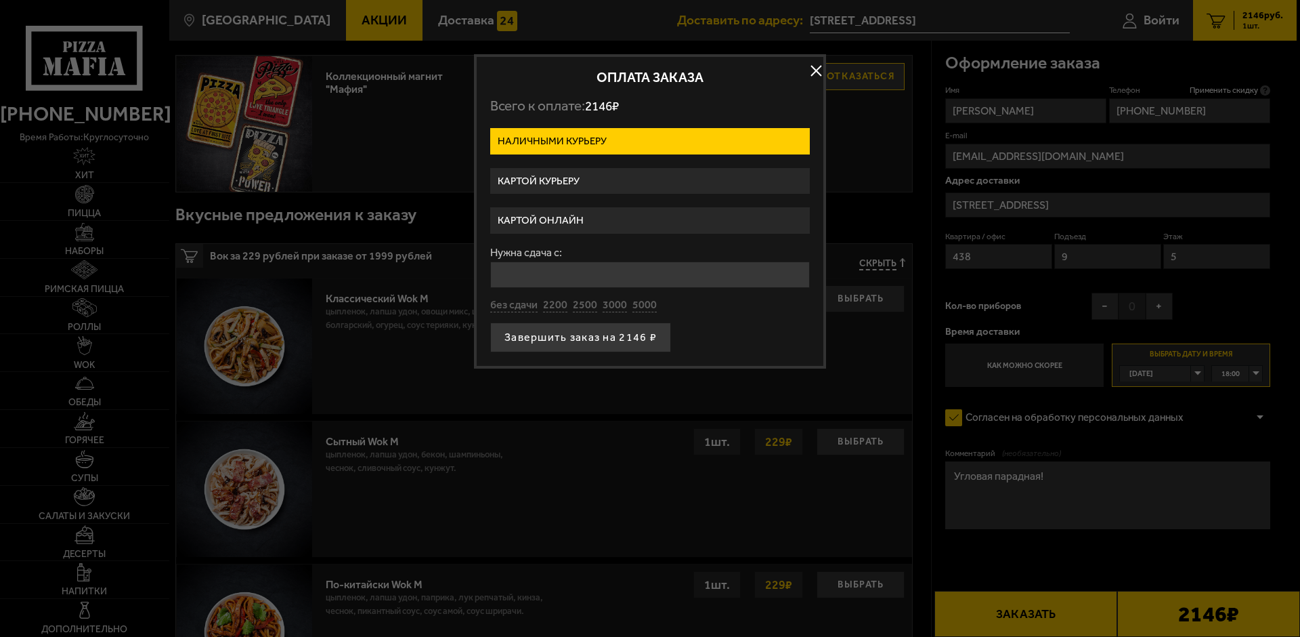
click at [691, 178] on label "Картой курьеру" at bounding box center [650, 181] width 320 height 26
click at [0, 0] on input "Картой курьеру" at bounding box center [0, 0] width 0 height 0
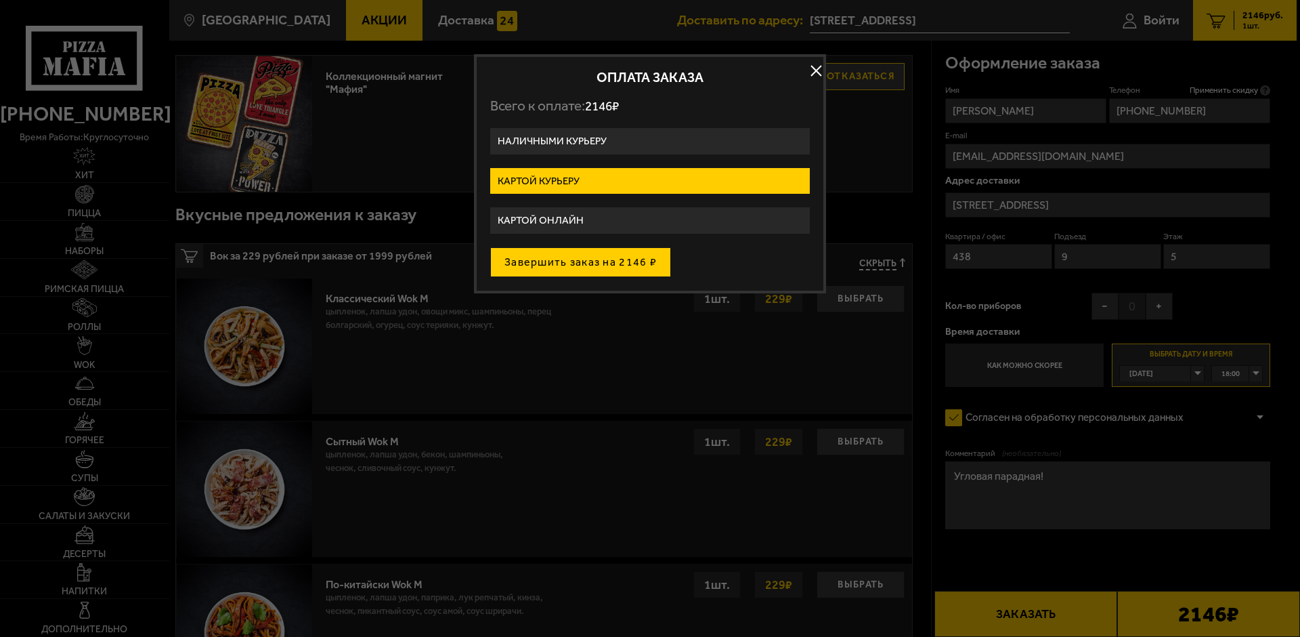
click at [589, 262] on button "Завершить заказ на 2146 ₽" at bounding box center [580, 262] width 181 height 30
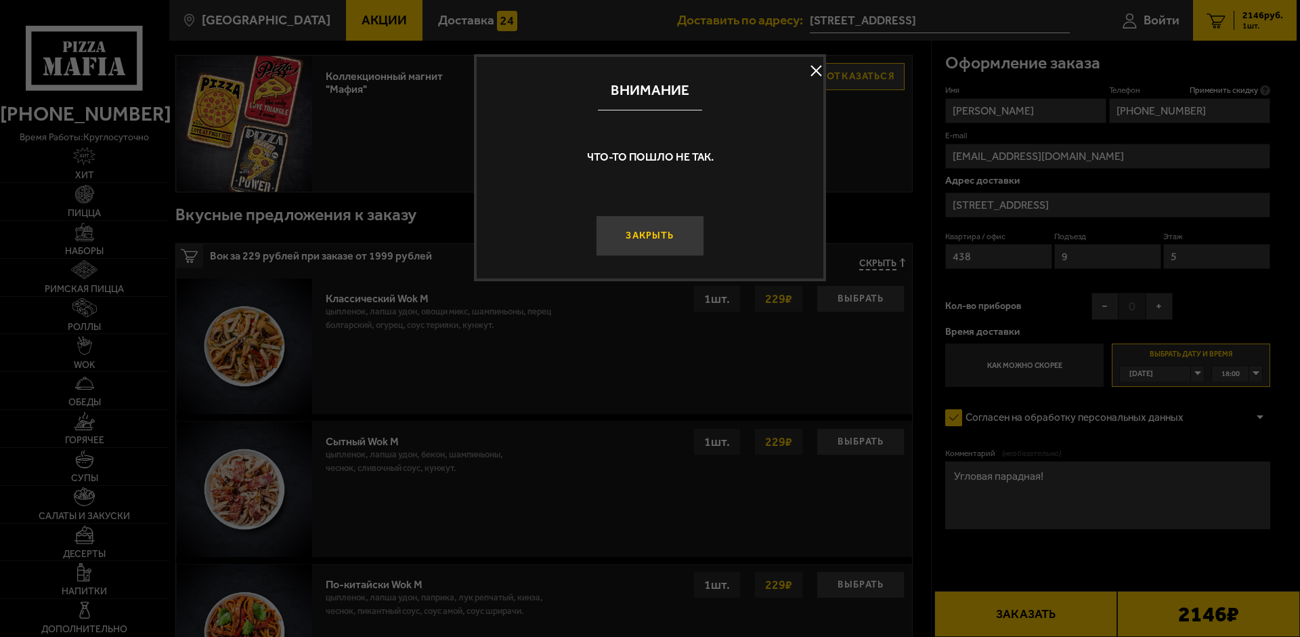
click at [665, 236] on button "Закрыть" at bounding box center [650, 235] width 108 height 41
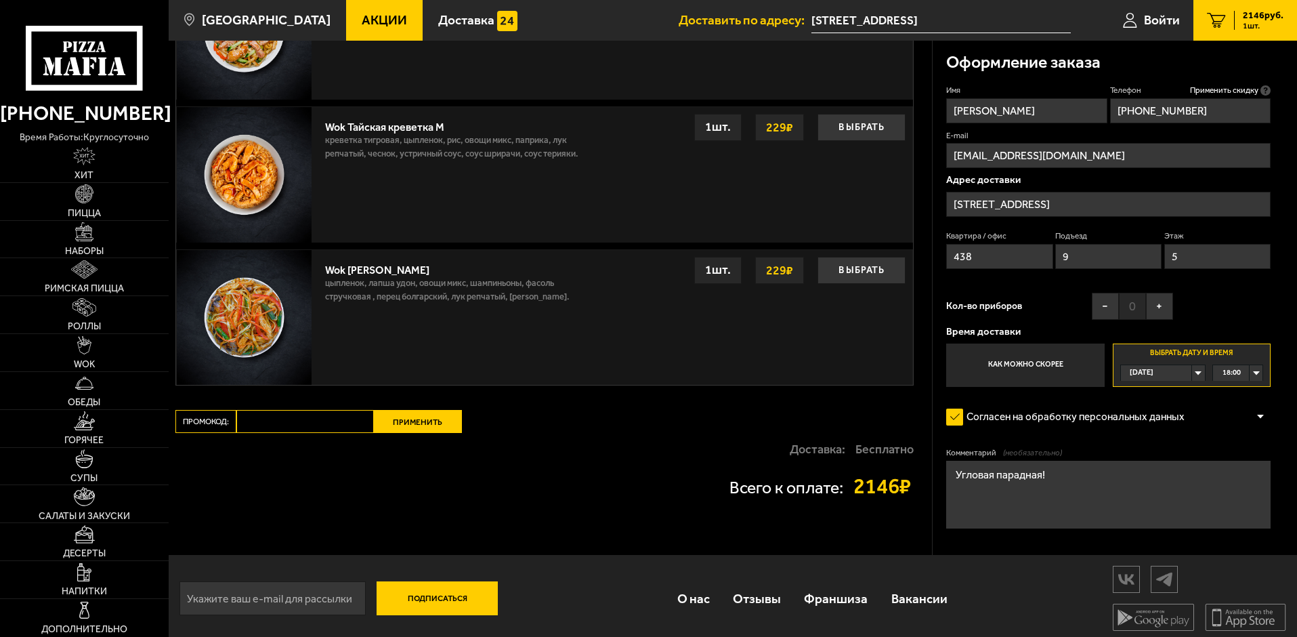
scroll to position [1016, 0]
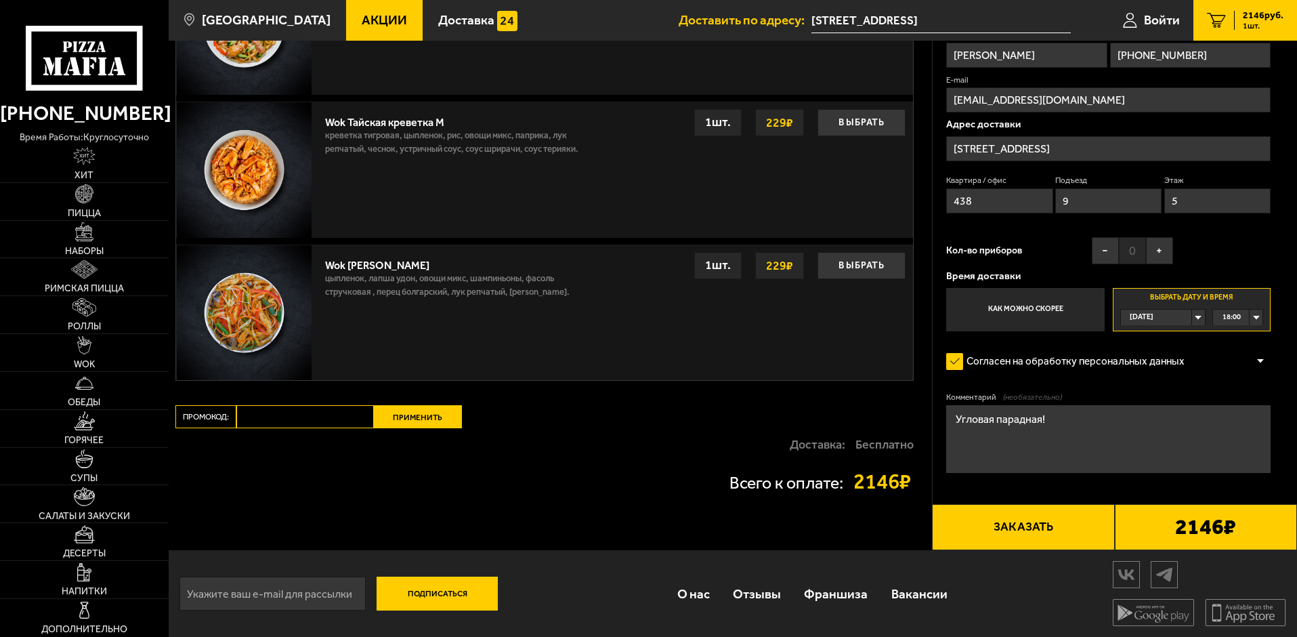
click at [408, 419] on button "Применить" at bounding box center [418, 416] width 88 height 23
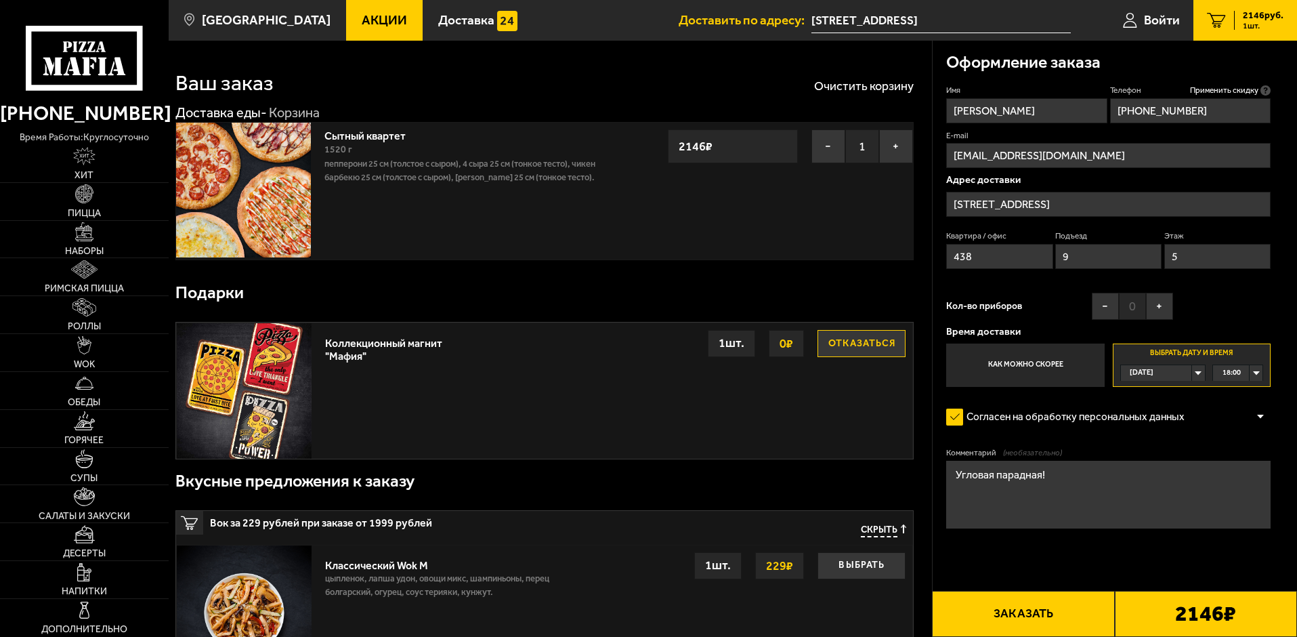
scroll to position [0, 0]
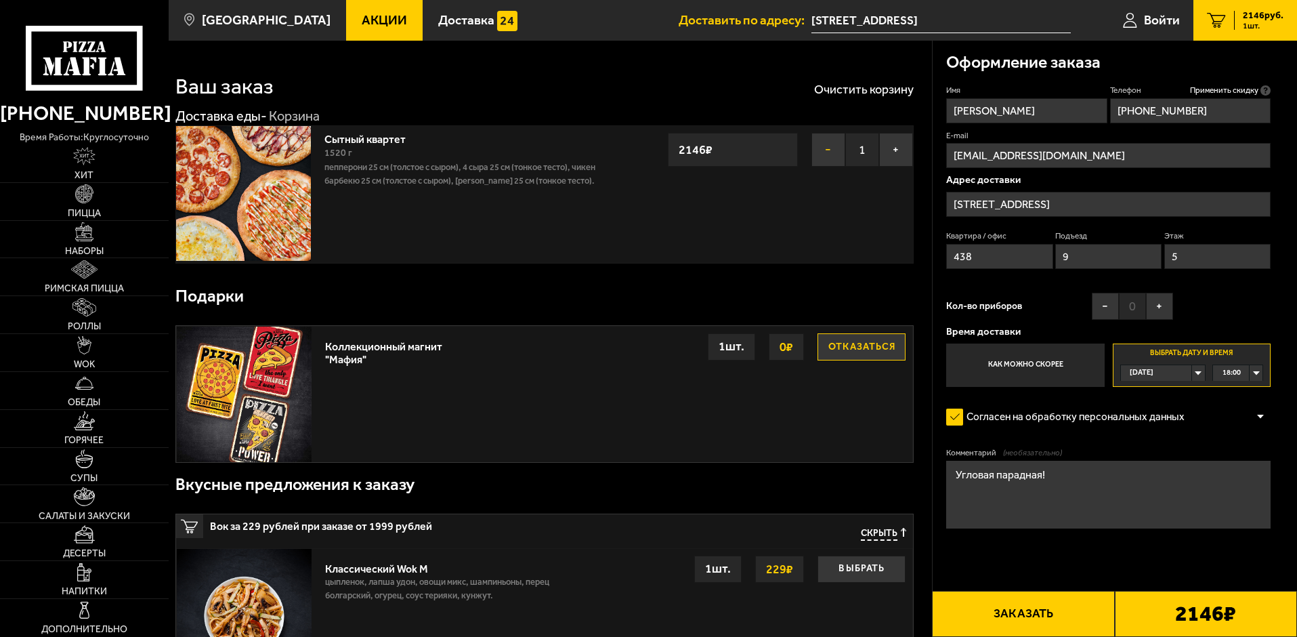
click at [826, 148] on button "−" at bounding box center [828, 150] width 34 height 34
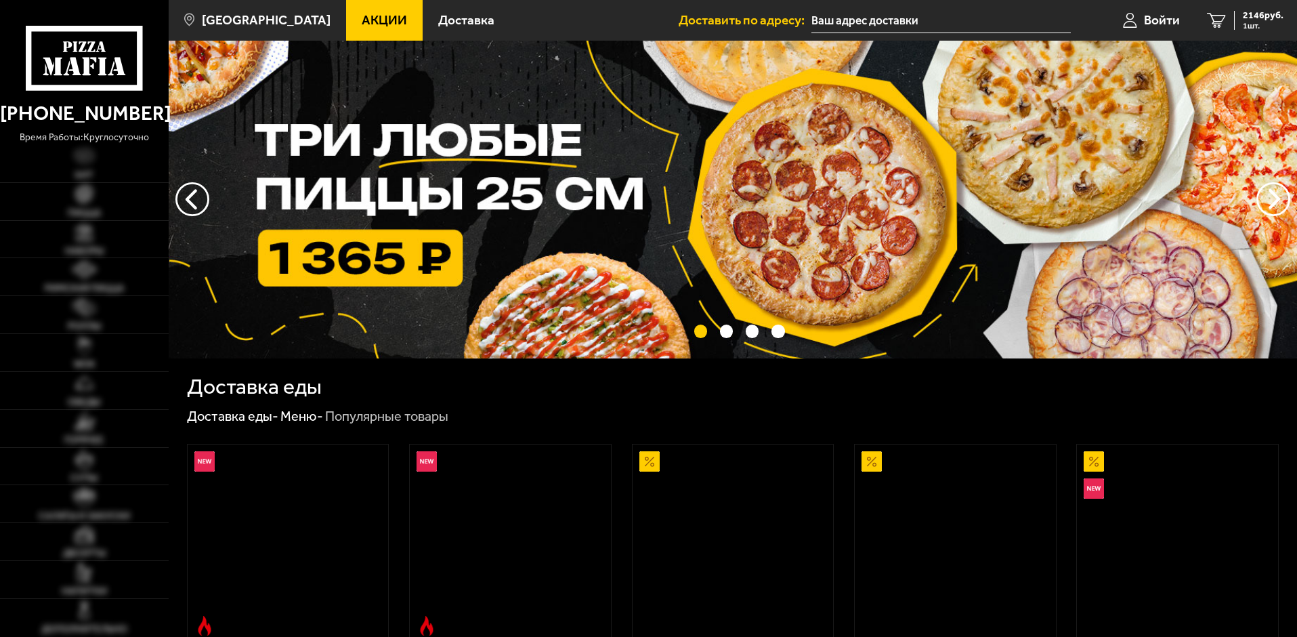
type input "[STREET_ADDRESS]"
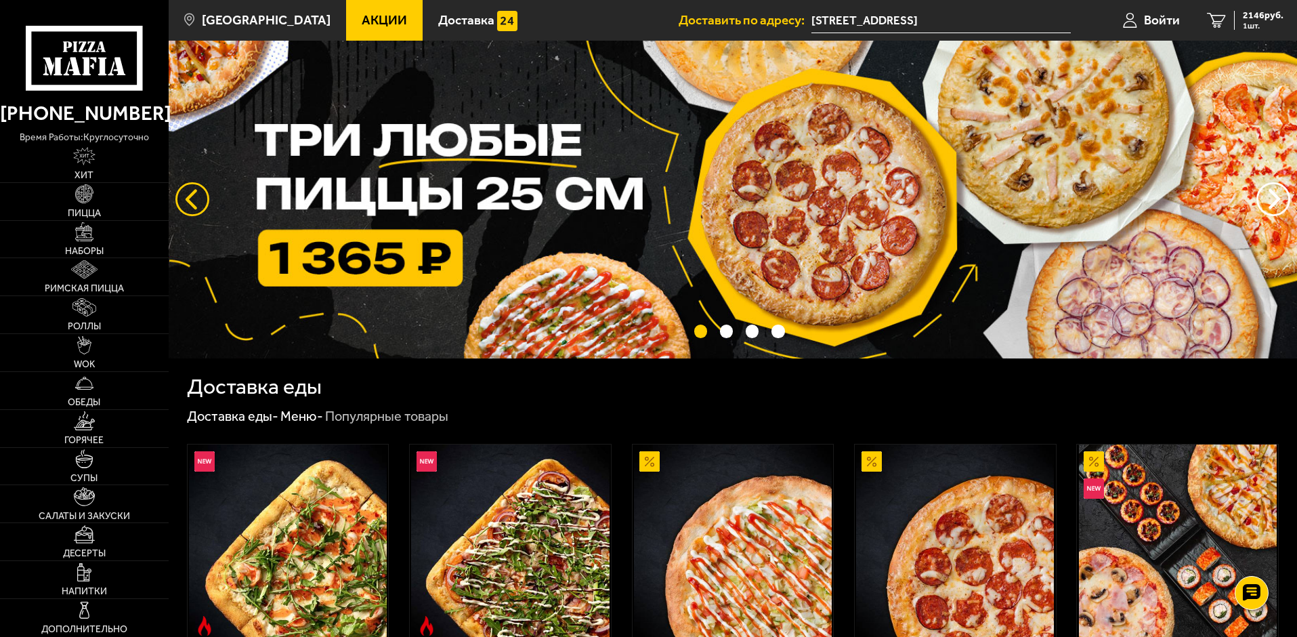
click at [188, 198] on button "следующий" at bounding box center [192, 199] width 34 height 34
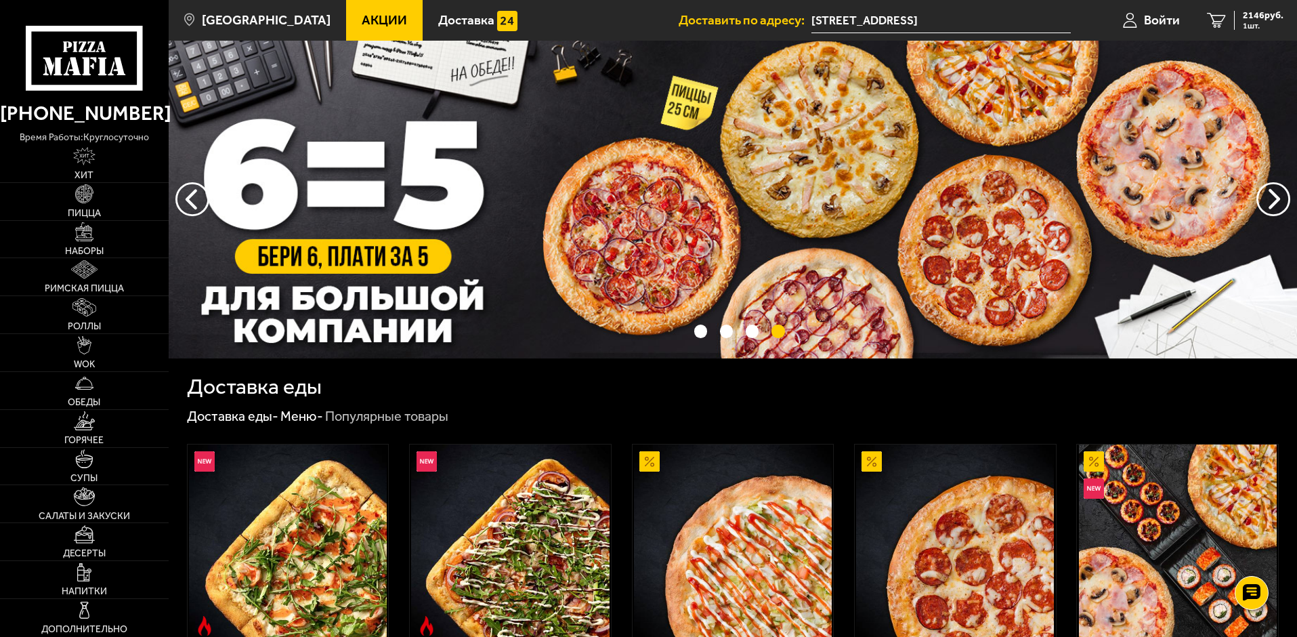
click at [650, 236] on img at bounding box center [733, 200] width 1128 height 318
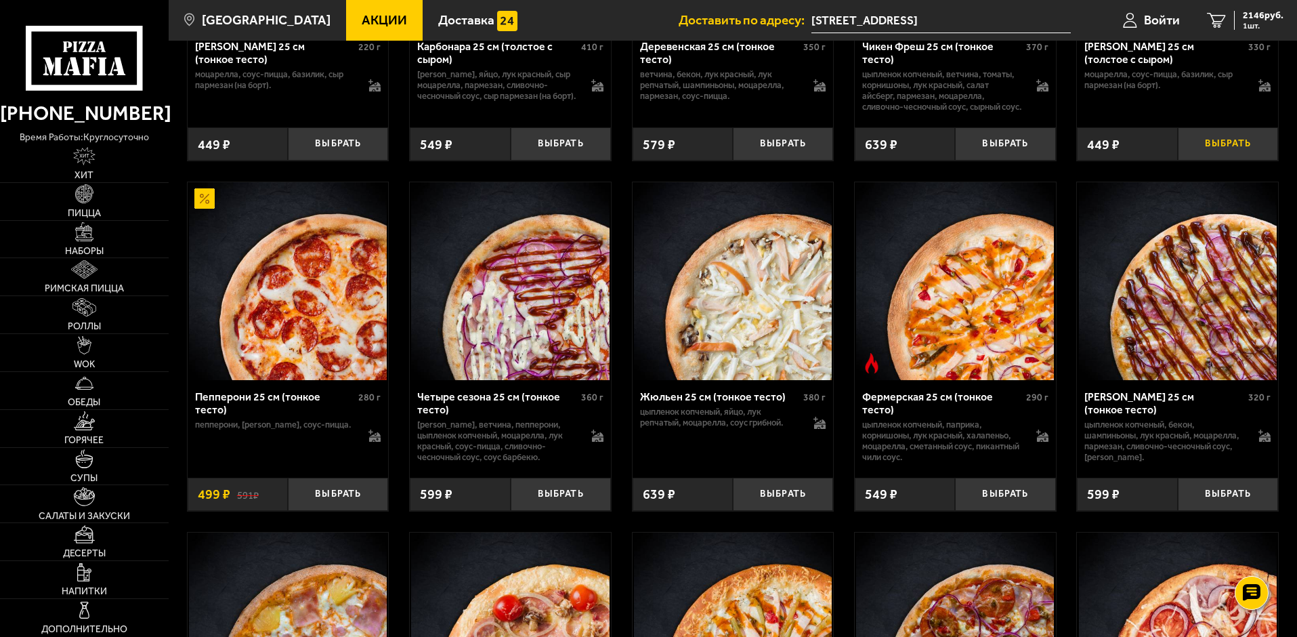
scroll to position [1091, 0]
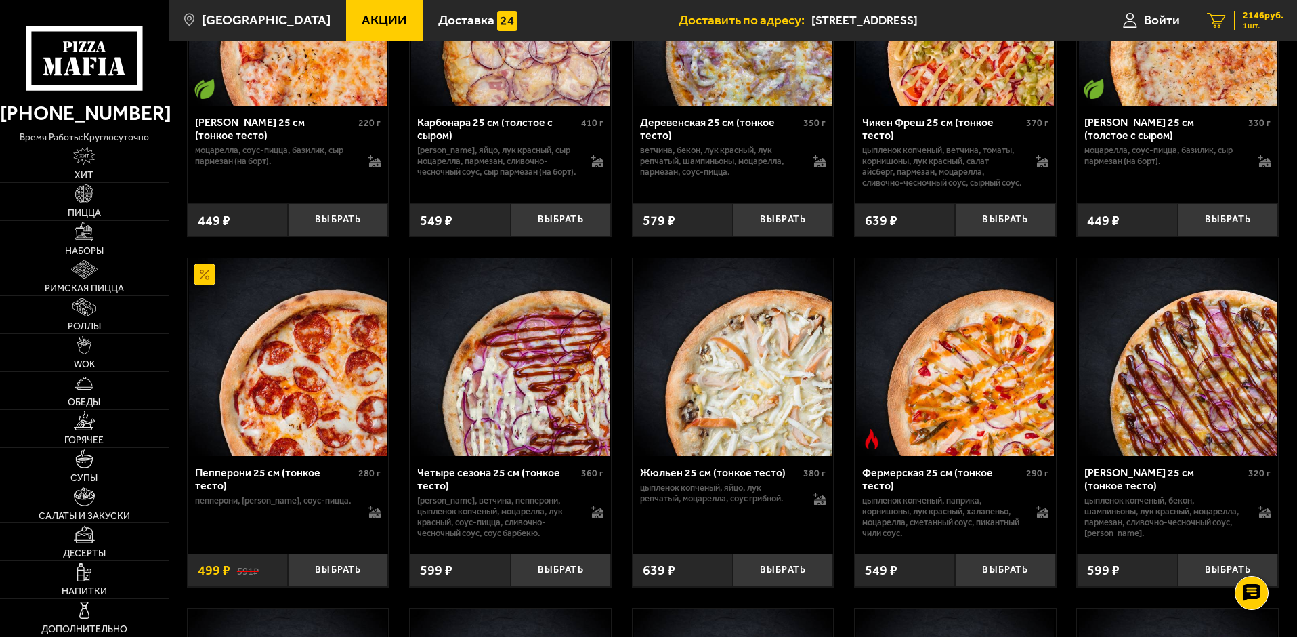
click at [1271, 15] on span "2146 руб." at bounding box center [1263, 15] width 41 height 9
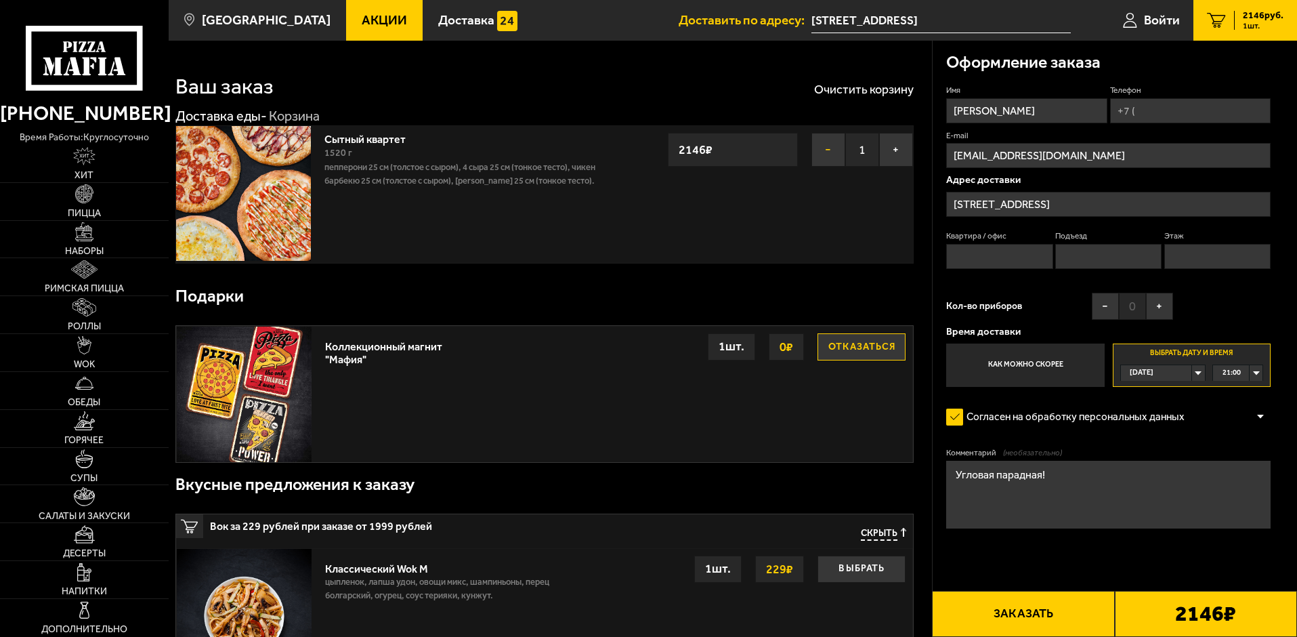
click at [824, 150] on button "−" at bounding box center [828, 150] width 34 height 34
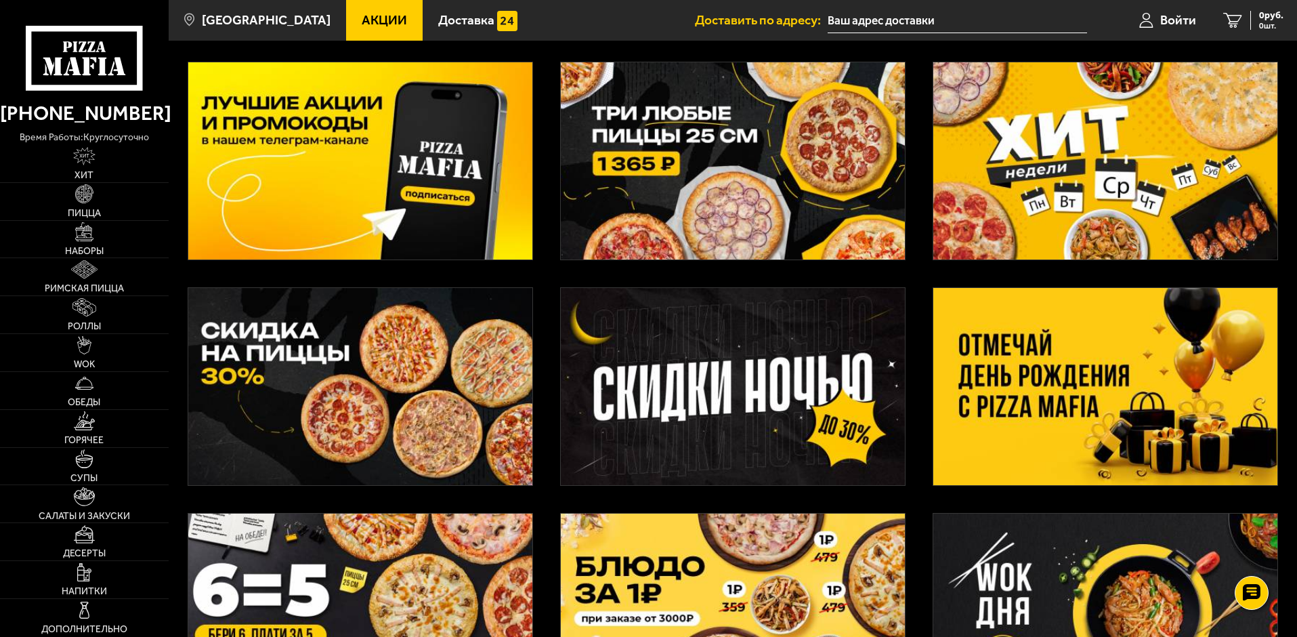
scroll to position [68, 0]
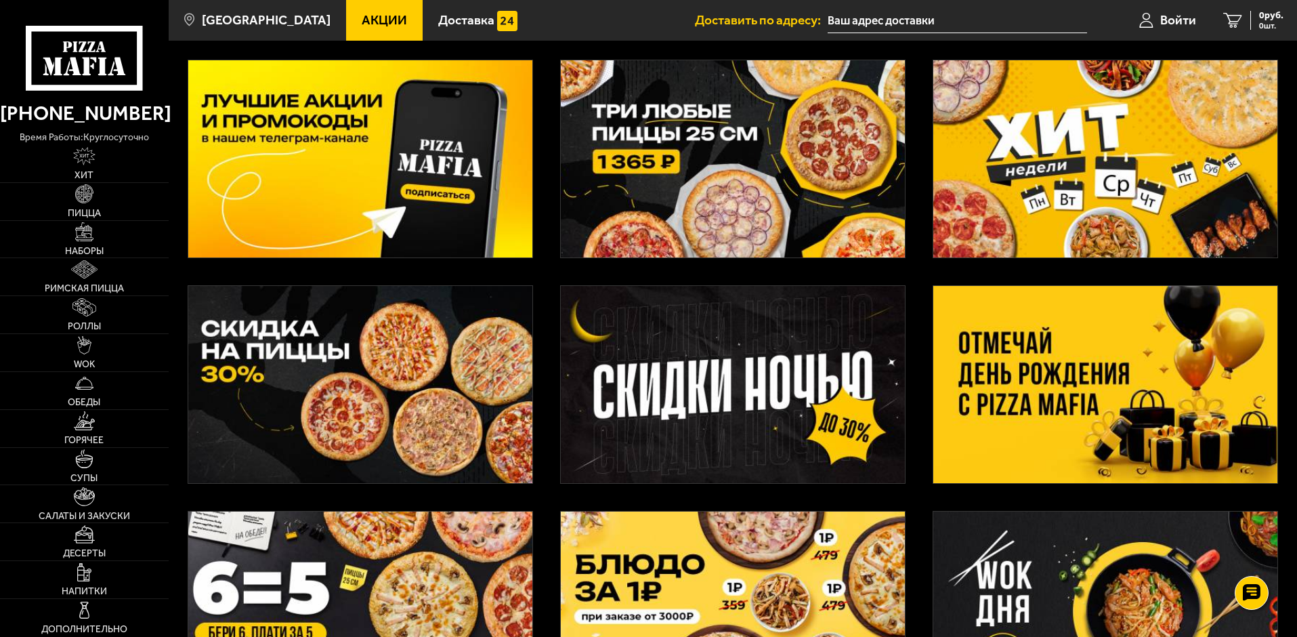
click at [1040, 390] on img at bounding box center [1105, 384] width 344 height 197
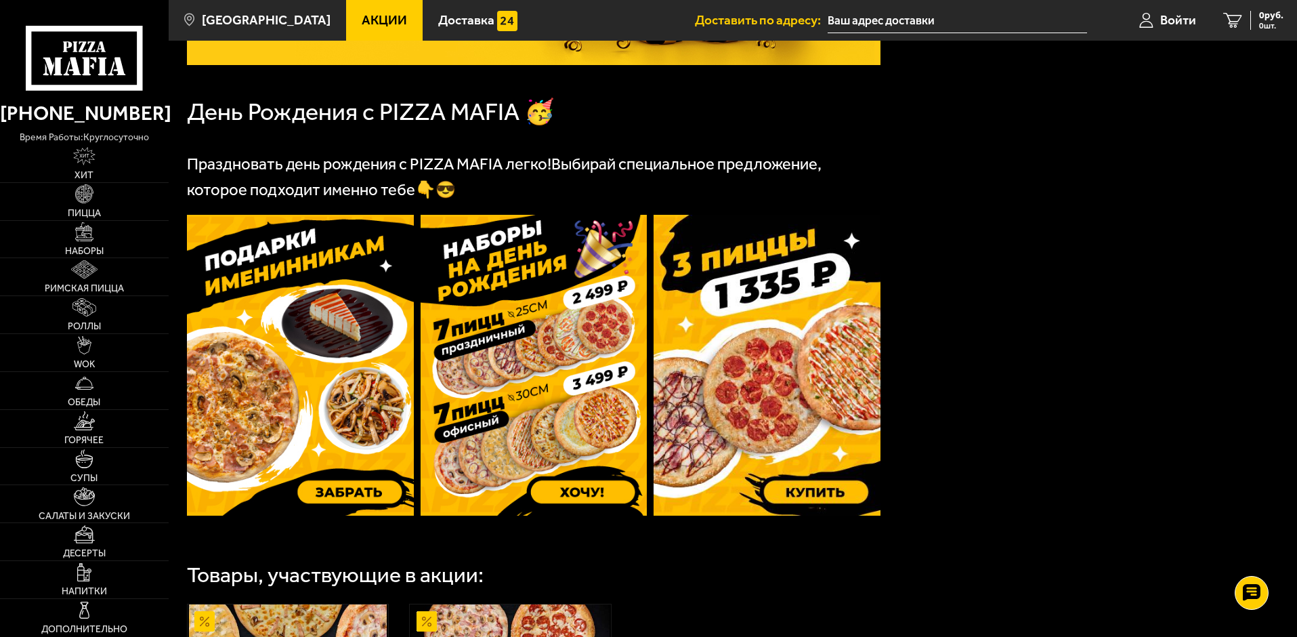
scroll to position [271, 0]
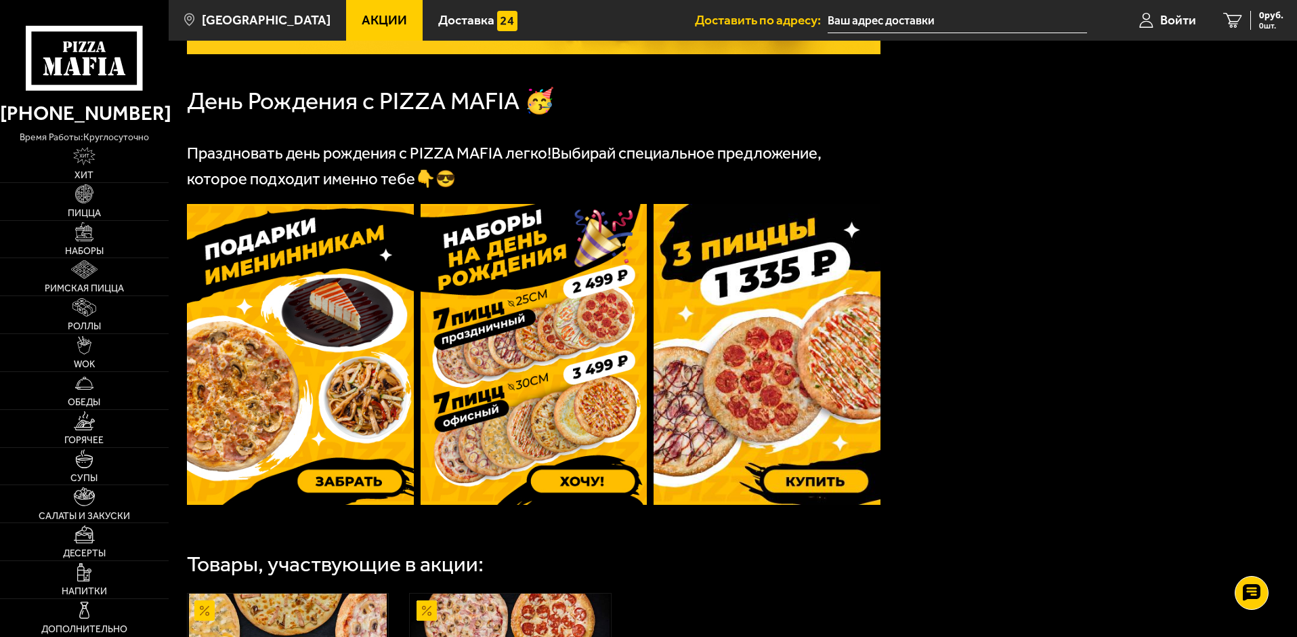
click at [583, 484] on img at bounding box center [534, 354] width 227 height 301
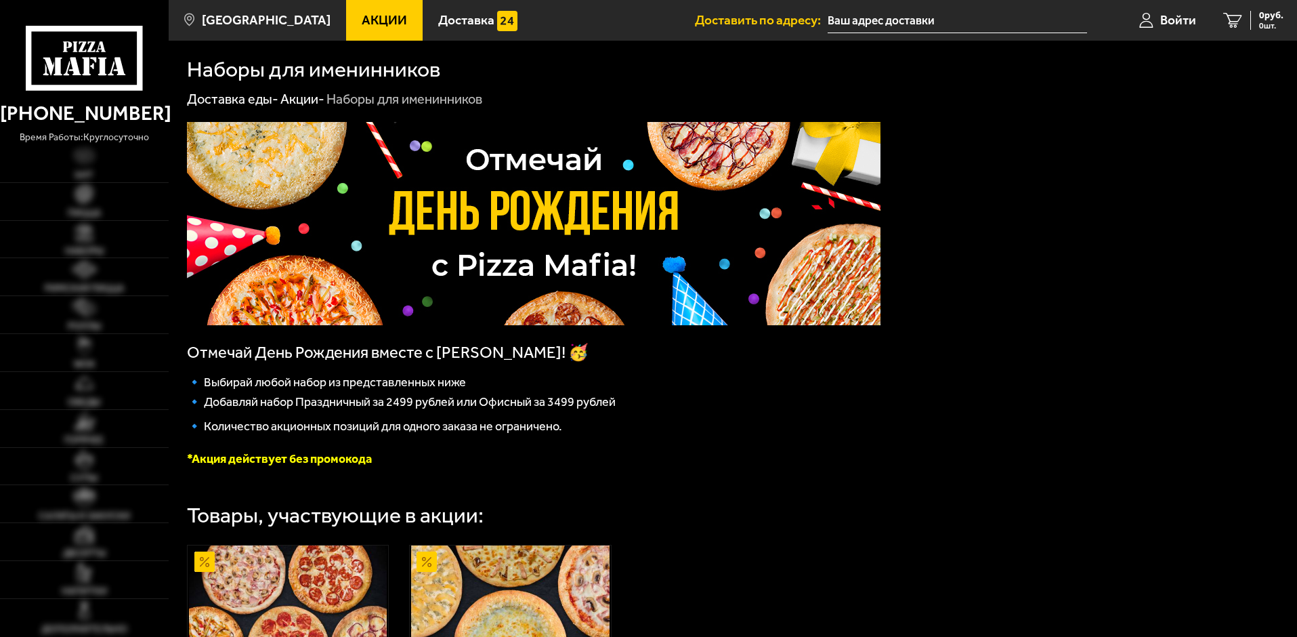
type input "[STREET_ADDRESS]"
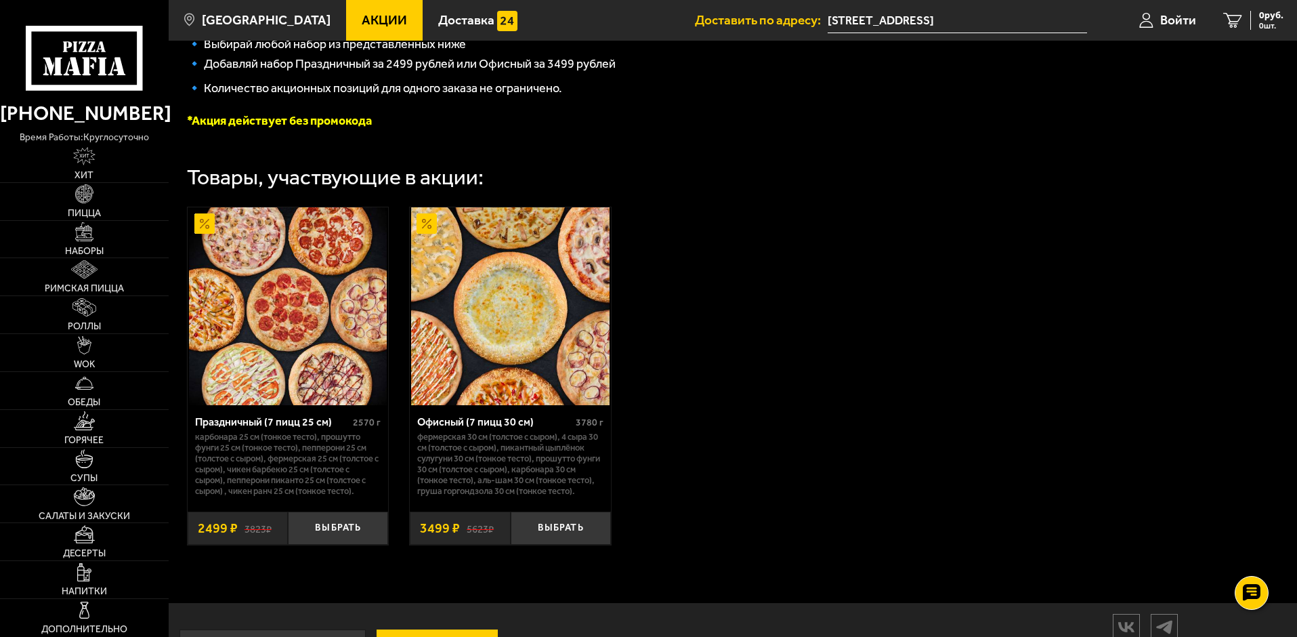
scroll to position [339, 0]
click at [360, 543] on button "Выбрать" at bounding box center [338, 527] width 100 height 33
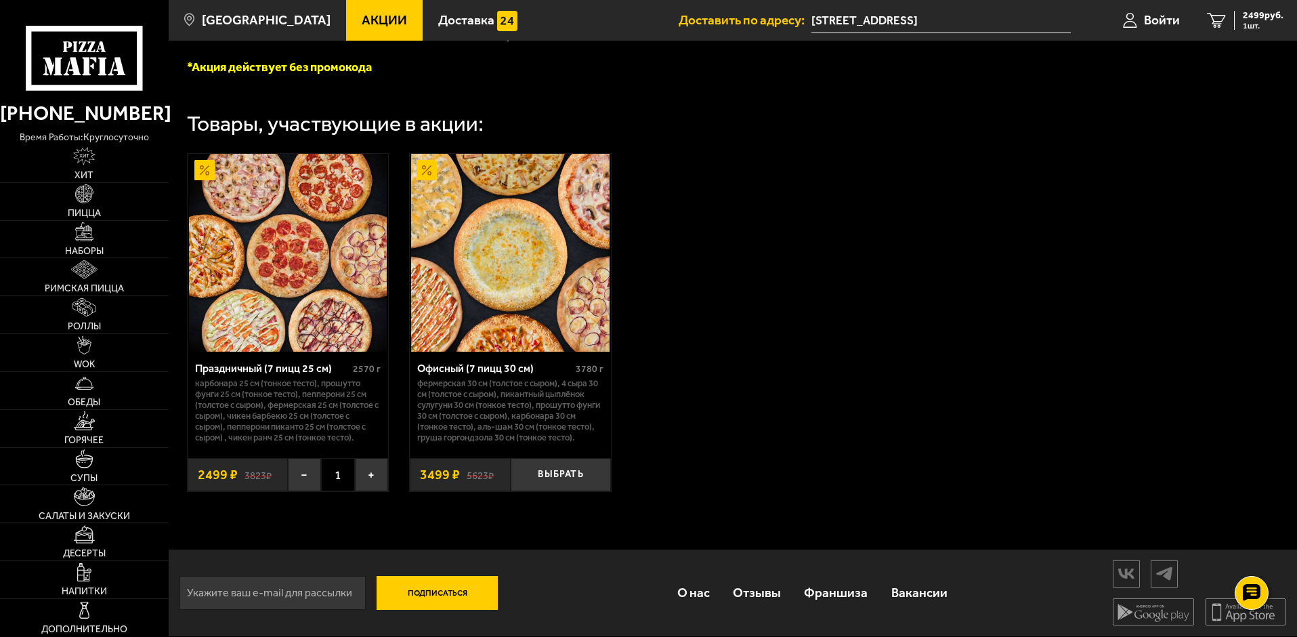
scroll to position [408, 0]
click at [428, 591] on button "Подписаться" at bounding box center [438, 593] width 122 height 34
type input "[EMAIL_ADDRESS][DOMAIN_NAME]"
click at [451, 595] on button "Подписаться" at bounding box center [438, 593] width 122 height 34
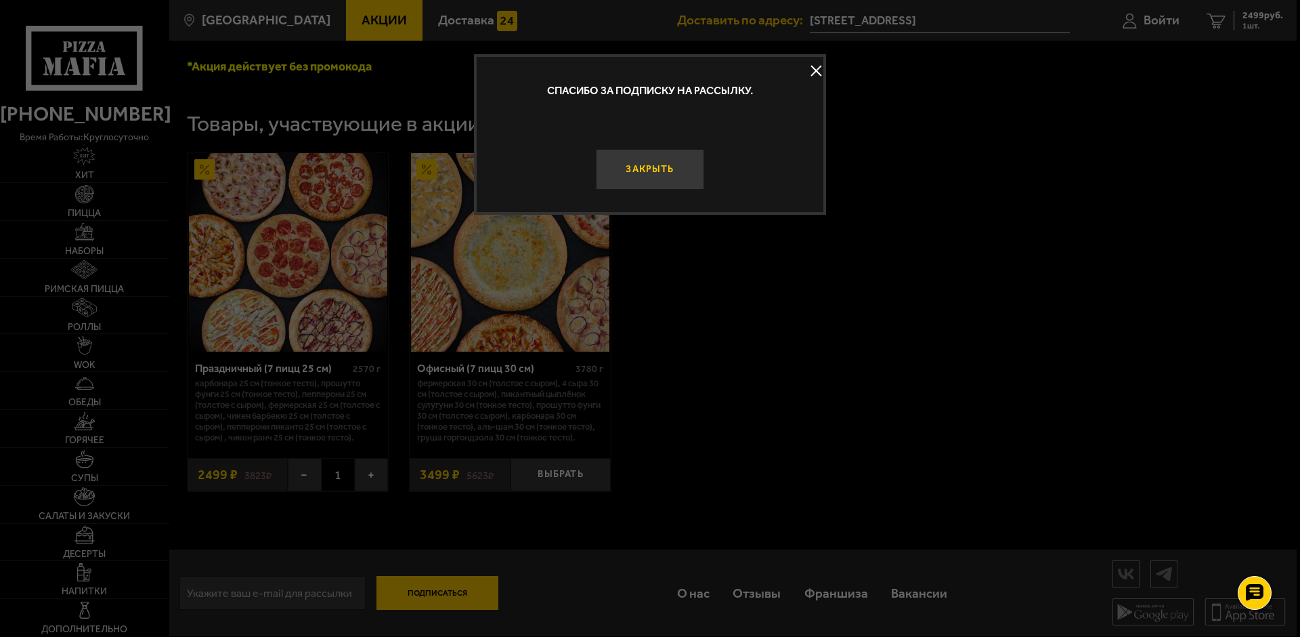
click at [658, 168] on button "Закрыть" at bounding box center [650, 169] width 108 height 41
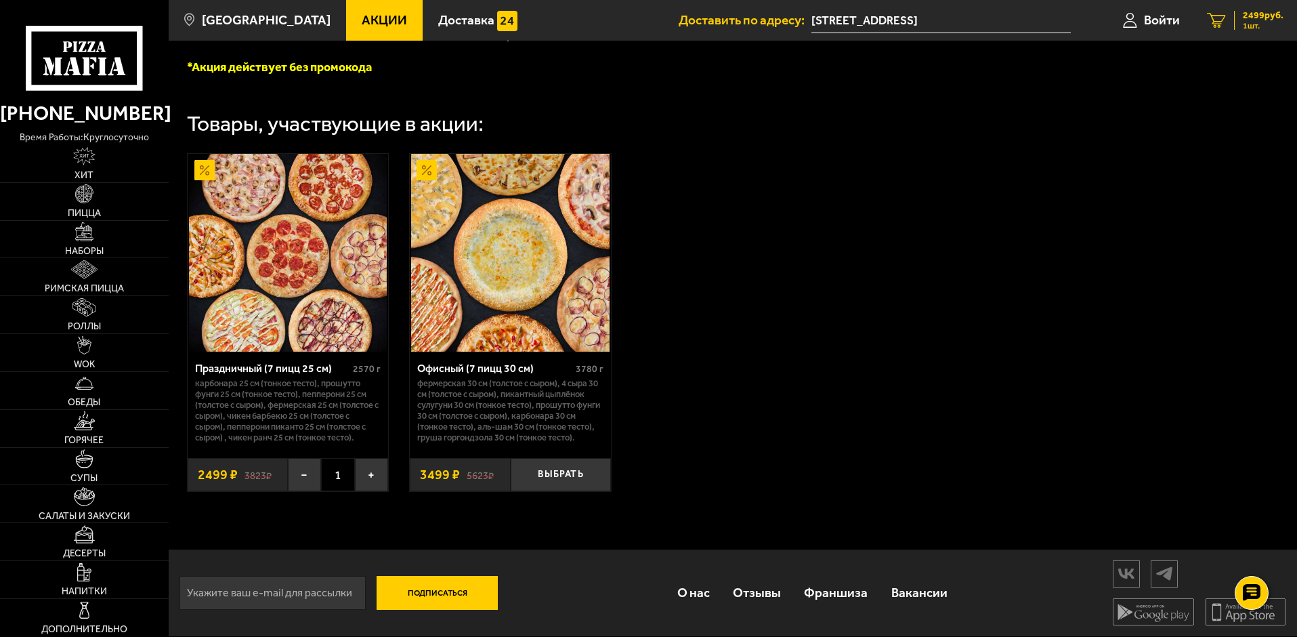
click at [1258, 28] on span "1 шт." at bounding box center [1263, 26] width 41 height 8
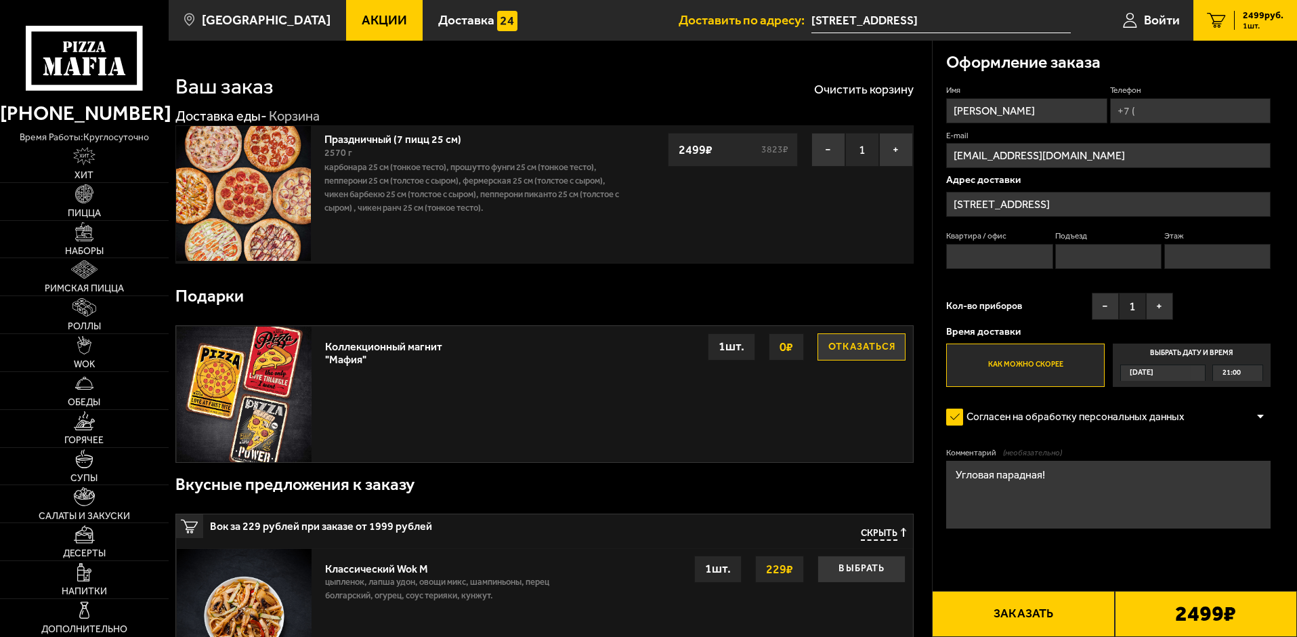
click at [1015, 256] on input "Квартира / офис" at bounding box center [999, 256] width 106 height 25
type input "438"
type input "[PHONE_NUMBER]"
type input "9"
type input "5"
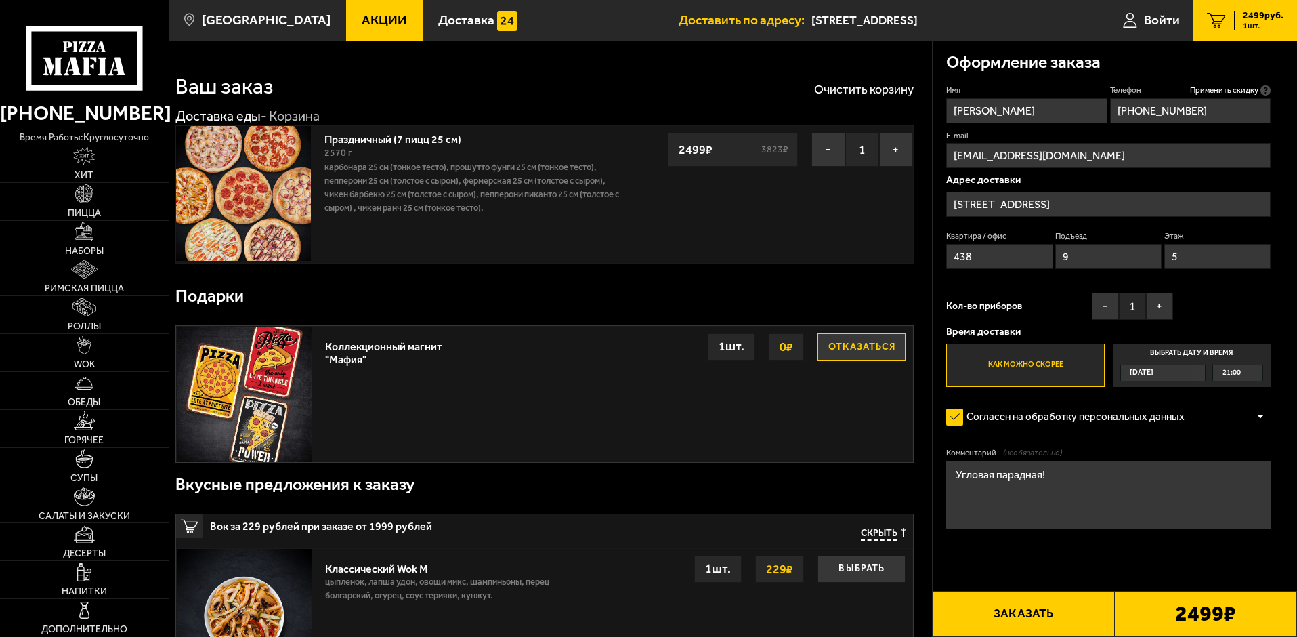
click at [1167, 372] on div "[DATE]" at bounding box center [1156, 373] width 71 height 16
click at [0, 0] on input "Выбрать дату и время [DATE] 21:00" at bounding box center [0, 0] width 0 height 0
click at [1192, 371] on div "[DATE]" at bounding box center [1156, 373] width 71 height 16
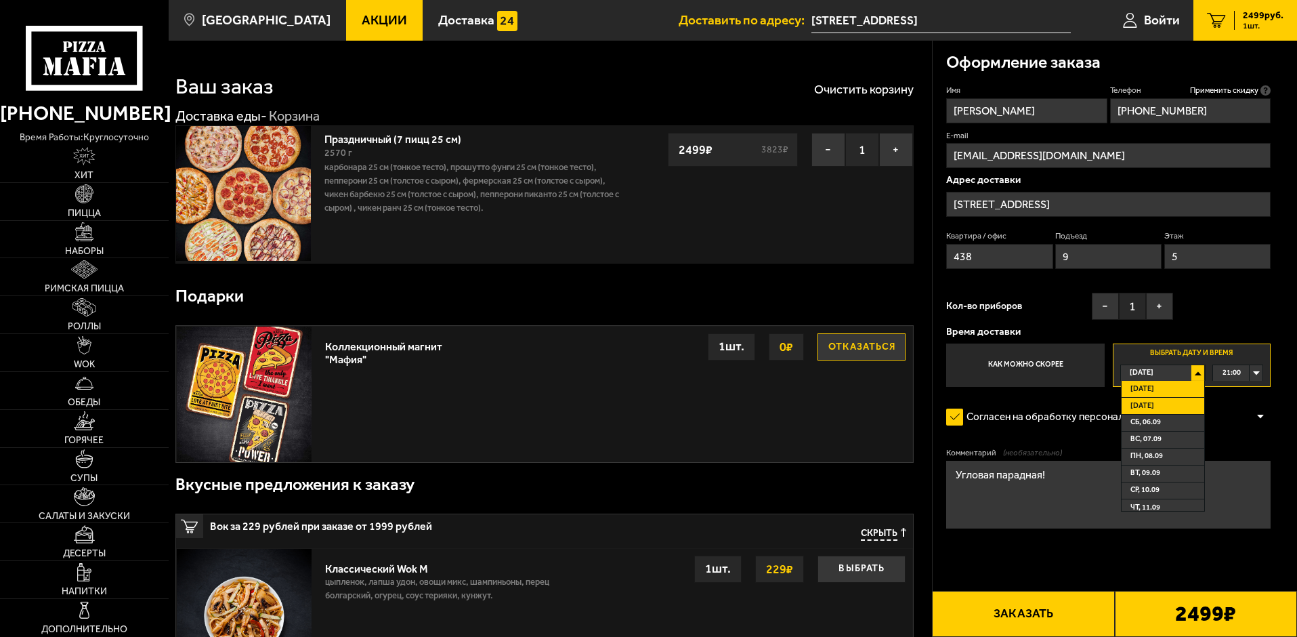
click at [1172, 402] on li "[DATE]" at bounding box center [1162, 406] width 83 height 17
click at [1258, 371] on div "00:00" at bounding box center [1237, 373] width 49 height 16
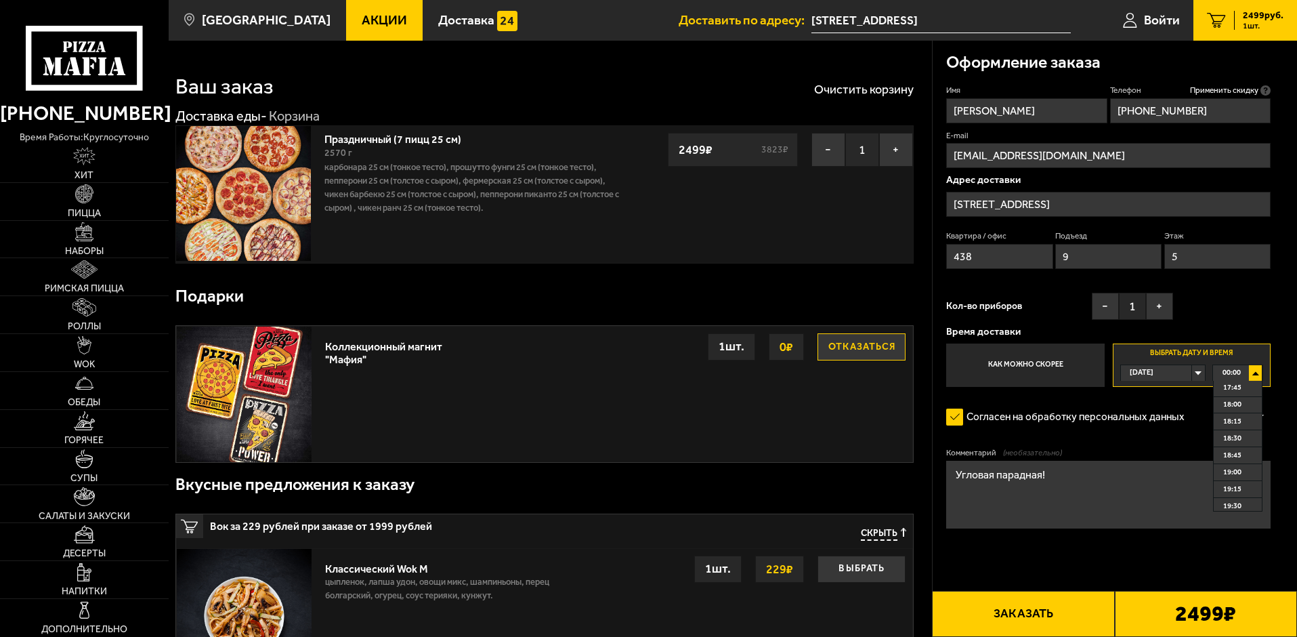
scroll to position [1200, 0]
click at [1239, 408] on span "18:00" at bounding box center [1232, 404] width 18 height 16
click at [1048, 617] on button "Заказать" at bounding box center [1023, 614] width 182 height 46
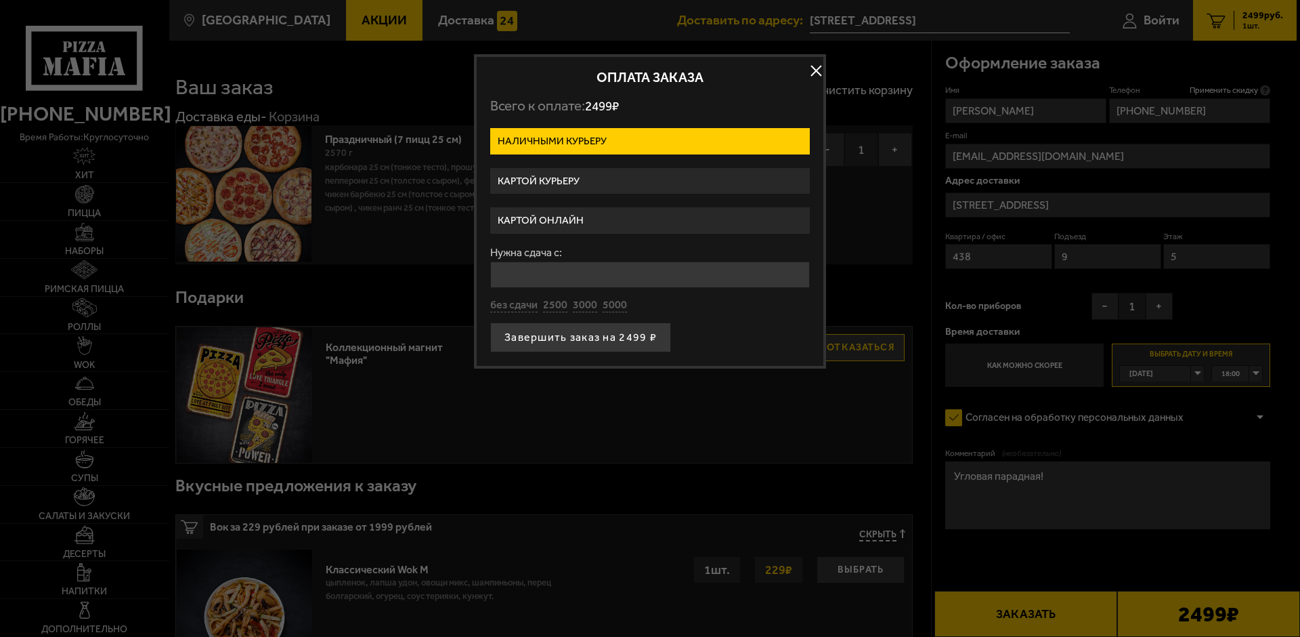
click at [706, 179] on label "Картой курьеру" at bounding box center [650, 181] width 320 height 26
click at [0, 0] on input "Картой курьеру" at bounding box center [0, 0] width 0 height 0
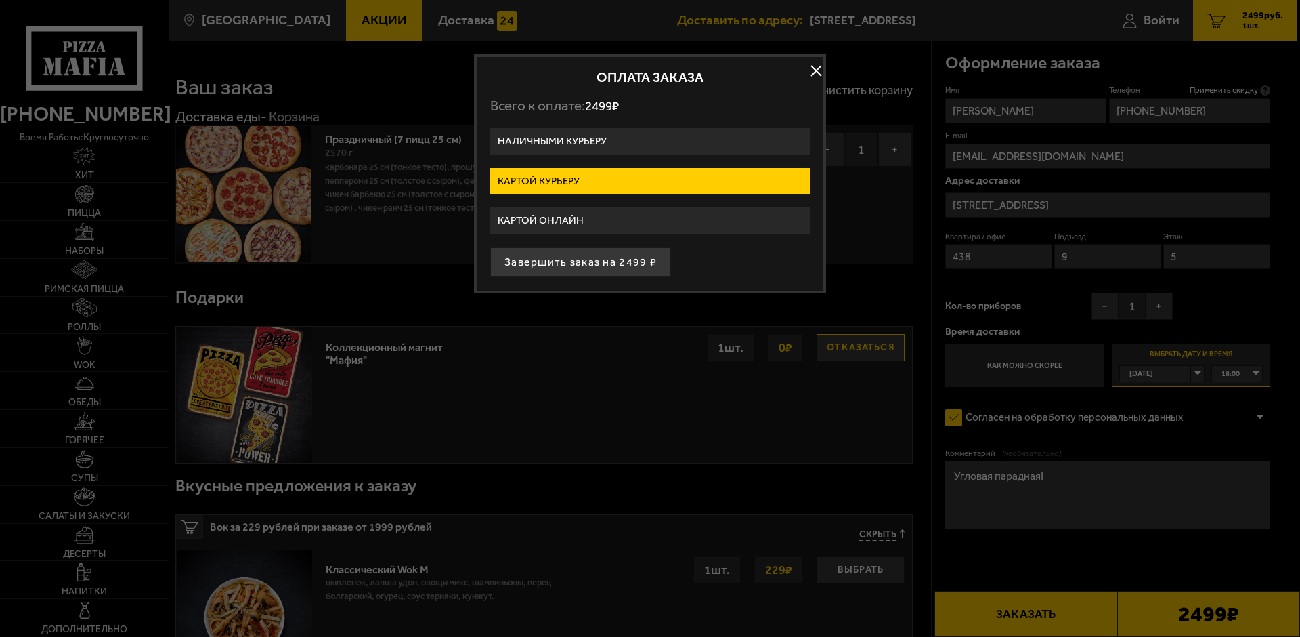
click at [814, 64] on button "button" at bounding box center [816, 71] width 20 height 20
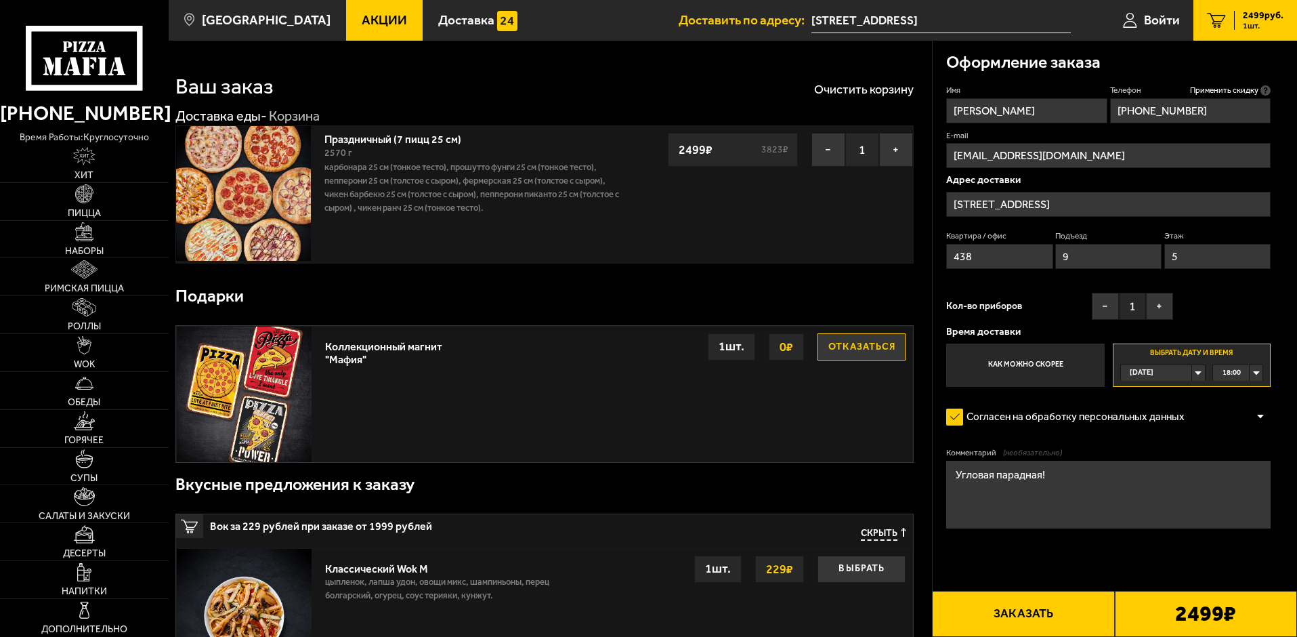
click at [1192, 374] on div "[DATE]" at bounding box center [1156, 373] width 71 height 16
click at [1165, 404] on li "[DATE]" at bounding box center [1162, 406] width 83 height 17
click at [1256, 372] on div "00:00" at bounding box center [1237, 373] width 49 height 16
drag, startPoint x: 1262, startPoint y: 387, endPoint x: 1258, endPoint y: 475, distance: 88.1
click at [1258, 475] on ul "00:00 00:15 00:30 00:45 01:00 01:15 01:30 01:45 02:00 02:15 02:30 02:45 03:00 0…" at bounding box center [1237, 446] width 49 height 131
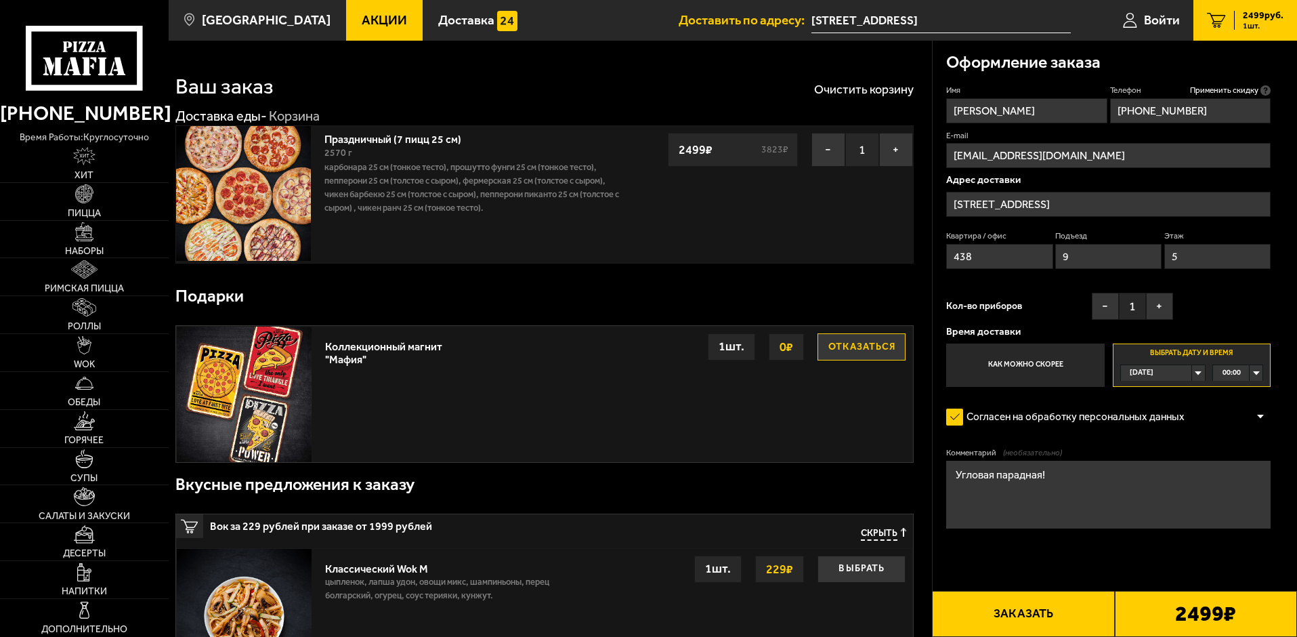
click at [1256, 374] on div "00:00" at bounding box center [1237, 373] width 49 height 16
click at [1233, 424] on span "18:00" at bounding box center [1232, 421] width 18 height 16
click at [1192, 372] on div "[DATE]" at bounding box center [1156, 373] width 71 height 16
click at [1163, 405] on li "[DATE]" at bounding box center [1162, 406] width 83 height 17
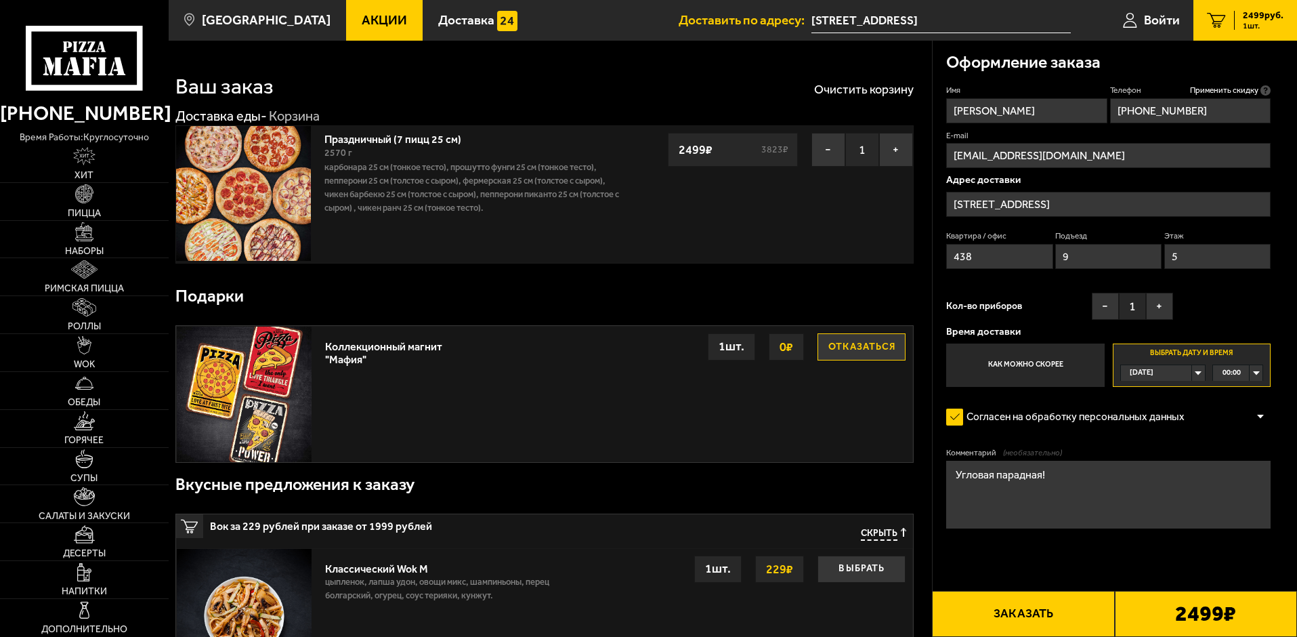
click at [1256, 370] on div "00:00" at bounding box center [1237, 373] width 49 height 16
click at [1237, 419] on span "18:00" at bounding box center [1232, 421] width 18 height 16
click at [1025, 618] on button "Заказать" at bounding box center [1023, 614] width 182 height 46
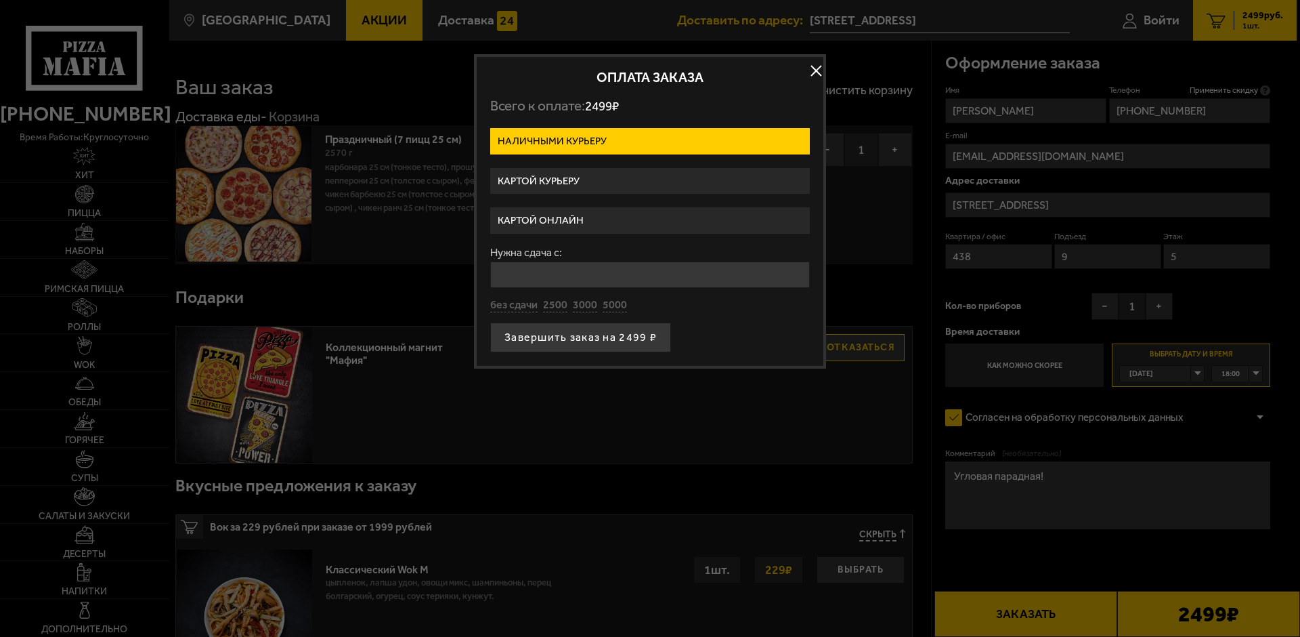
click at [746, 184] on label "Картой курьеру" at bounding box center [650, 181] width 320 height 26
click at [0, 0] on input "Картой курьеру" at bounding box center [0, 0] width 0 height 0
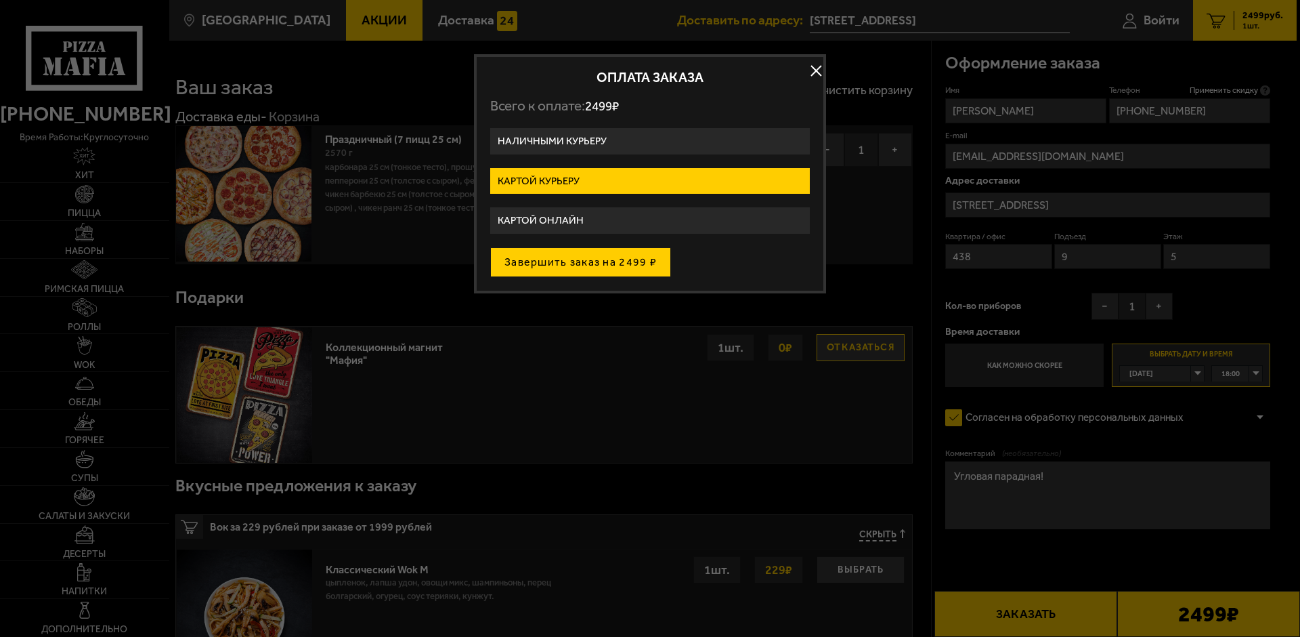
click at [591, 264] on button "Завершить заказ на 2499 ₽" at bounding box center [580, 262] width 181 height 30
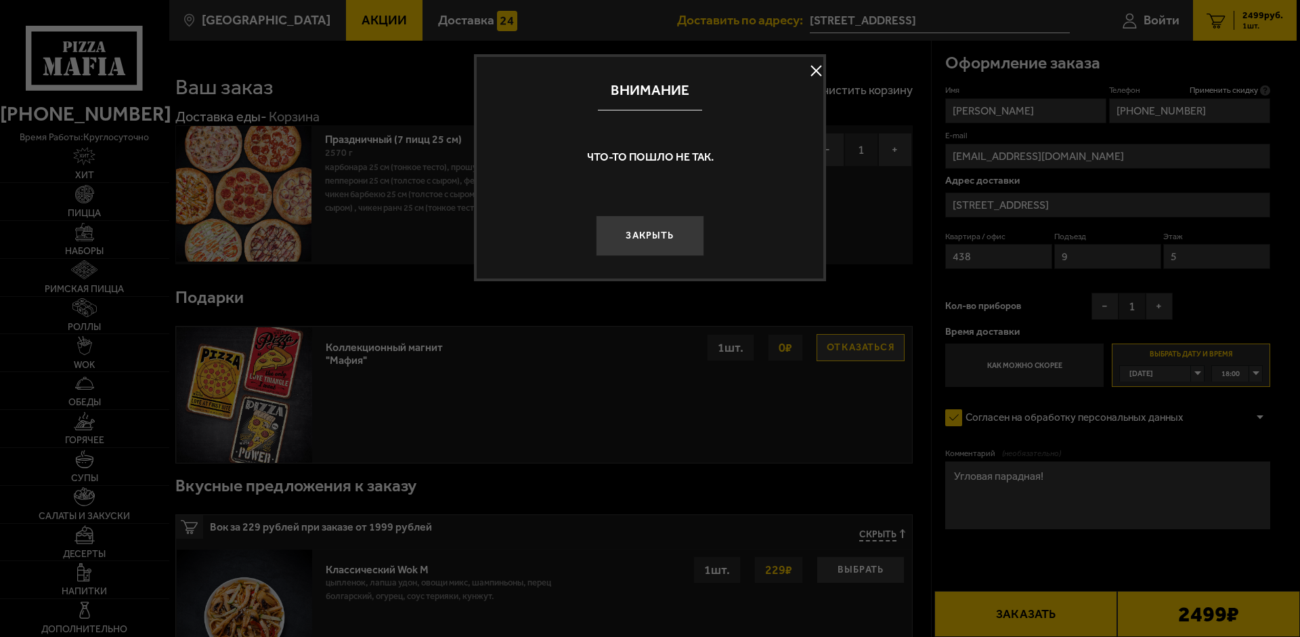
click at [817, 68] on button at bounding box center [816, 71] width 20 height 20
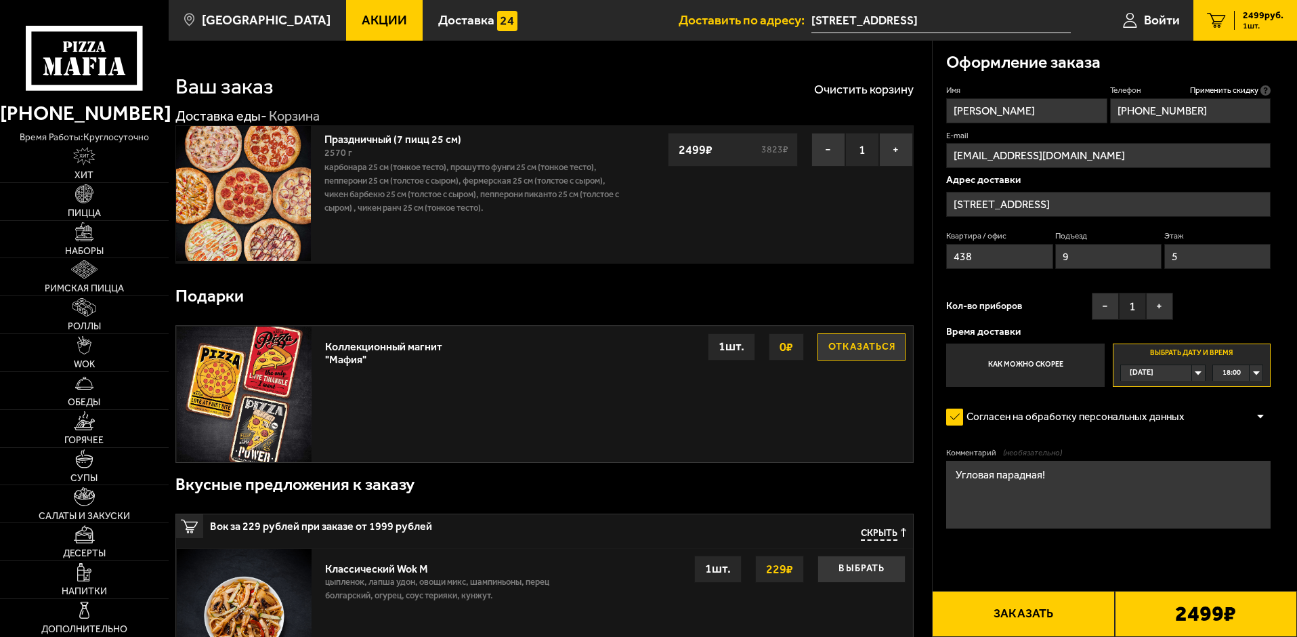
click at [1192, 374] on div "[DATE]" at bounding box center [1156, 373] width 71 height 16
click at [1167, 407] on li "[DATE]" at bounding box center [1162, 406] width 83 height 17
click at [1258, 369] on div "00:00" at bounding box center [1237, 373] width 49 height 16
drag, startPoint x: 1262, startPoint y: 385, endPoint x: 1258, endPoint y: 488, distance: 103.0
click at [1258, 488] on ul "00:00 00:15 00:30 00:45 01:00 01:15 01:30 01:45 02:00 02:15 02:30 02:45 03:00 0…" at bounding box center [1237, 446] width 49 height 131
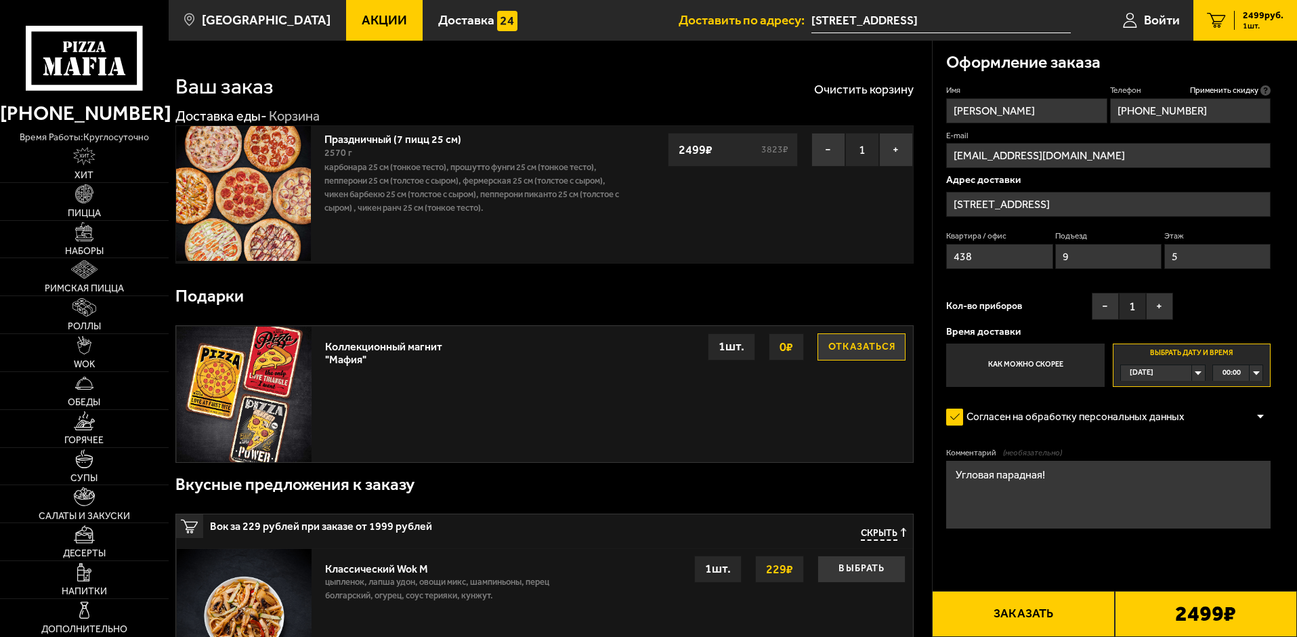
click at [1257, 372] on div "00:00" at bounding box center [1237, 373] width 49 height 16
click at [1241, 473] on span "18:00" at bounding box center [1232, 473] width 18 height 16
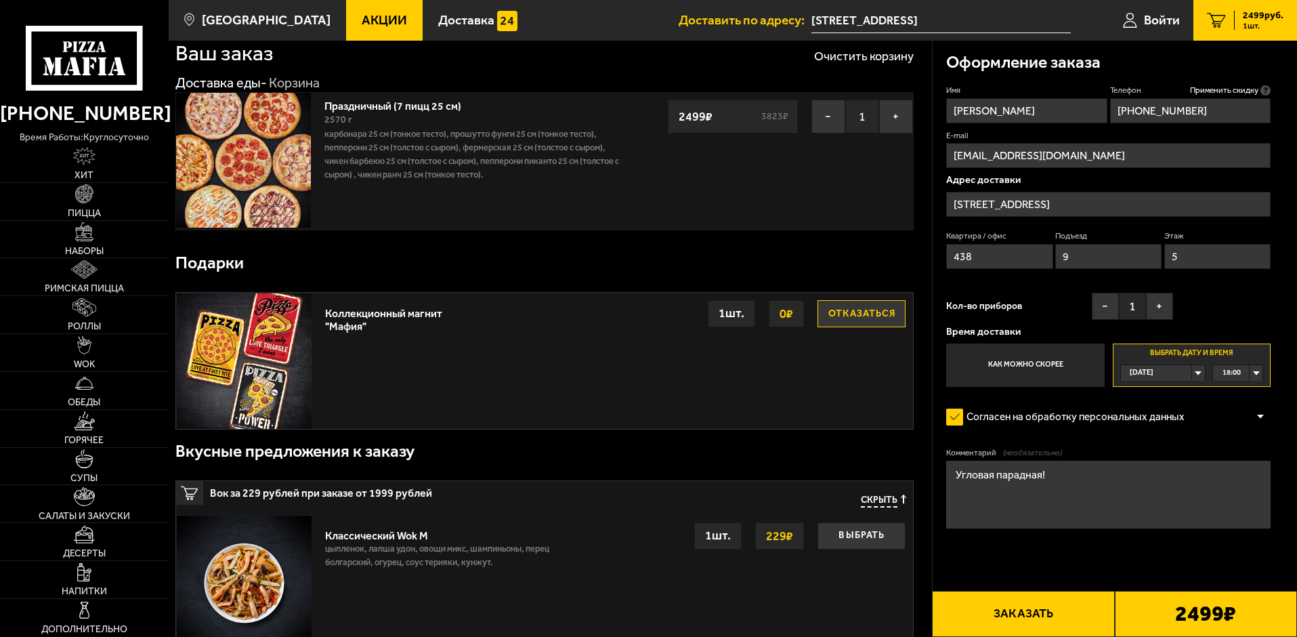
scroll to position [0, 0]
